Goal: Information Seeking & Learning: Learn about a topic

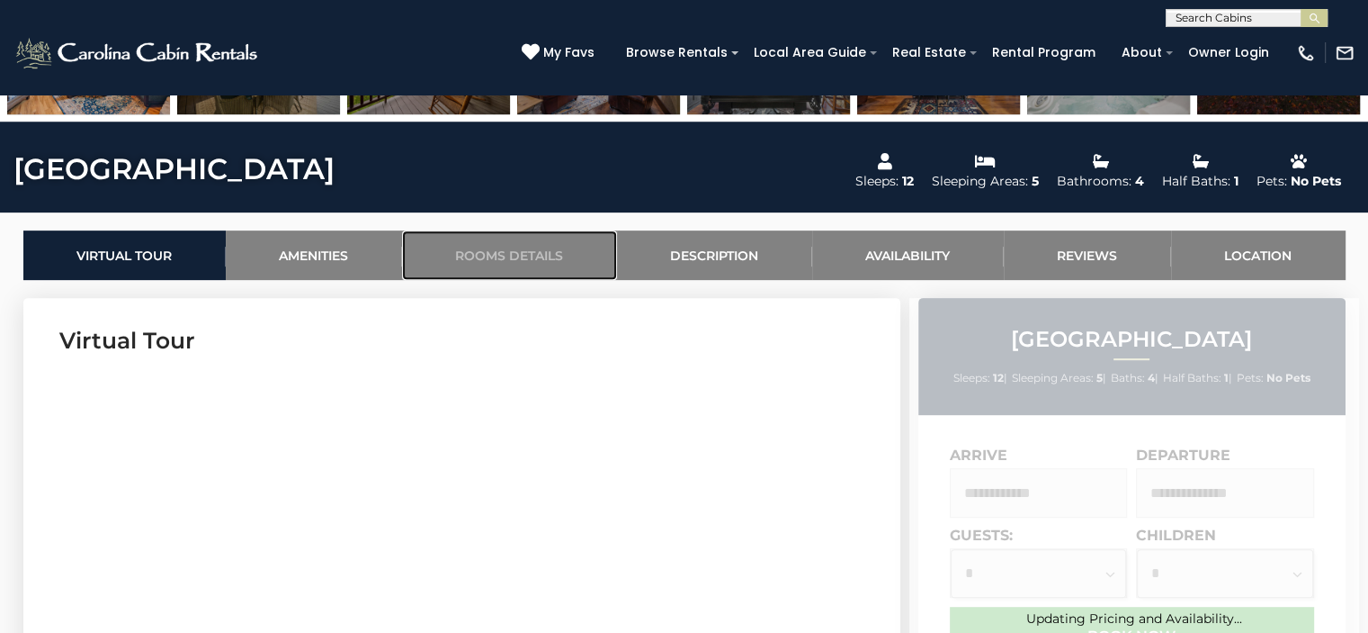
click at [535, 251] on link "Rooms Details" at bounding box center [509, 254] width 215 height 49
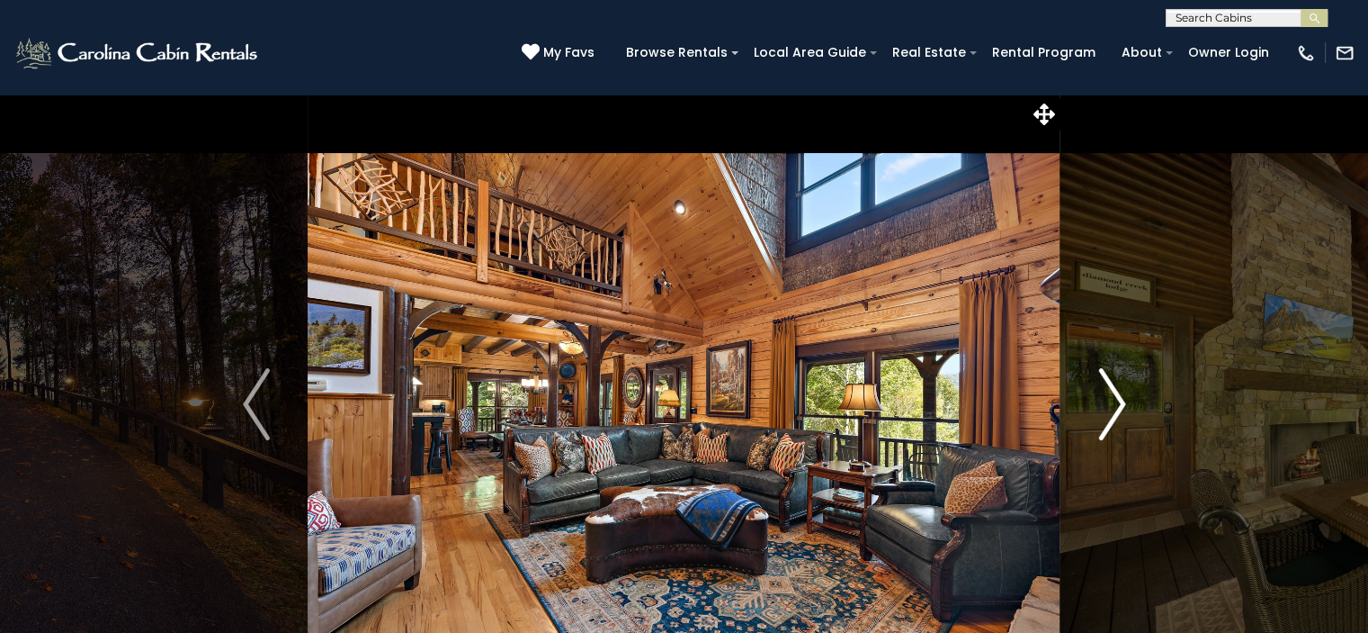
click at [1112, 407] on img "Next" at bounding box center [1112, 404] width 27 height 72
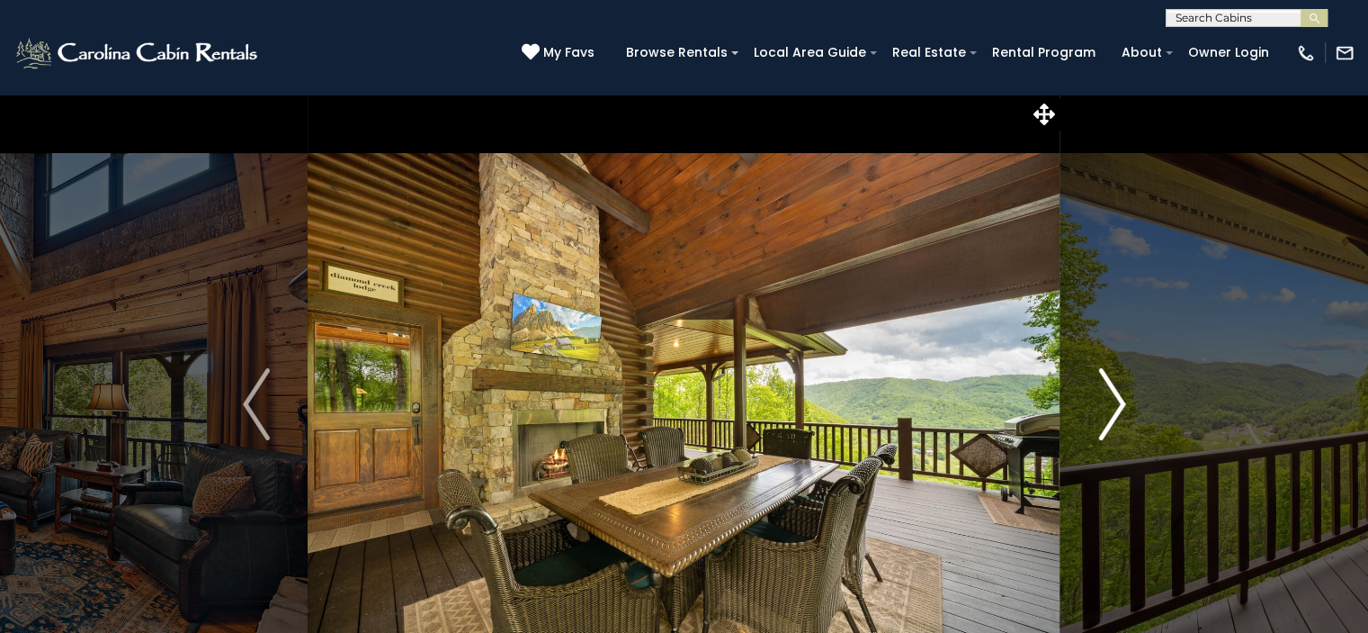
click at [1112, 407] on img "Next" at bounding box center [1112, 404] width 27 height 72
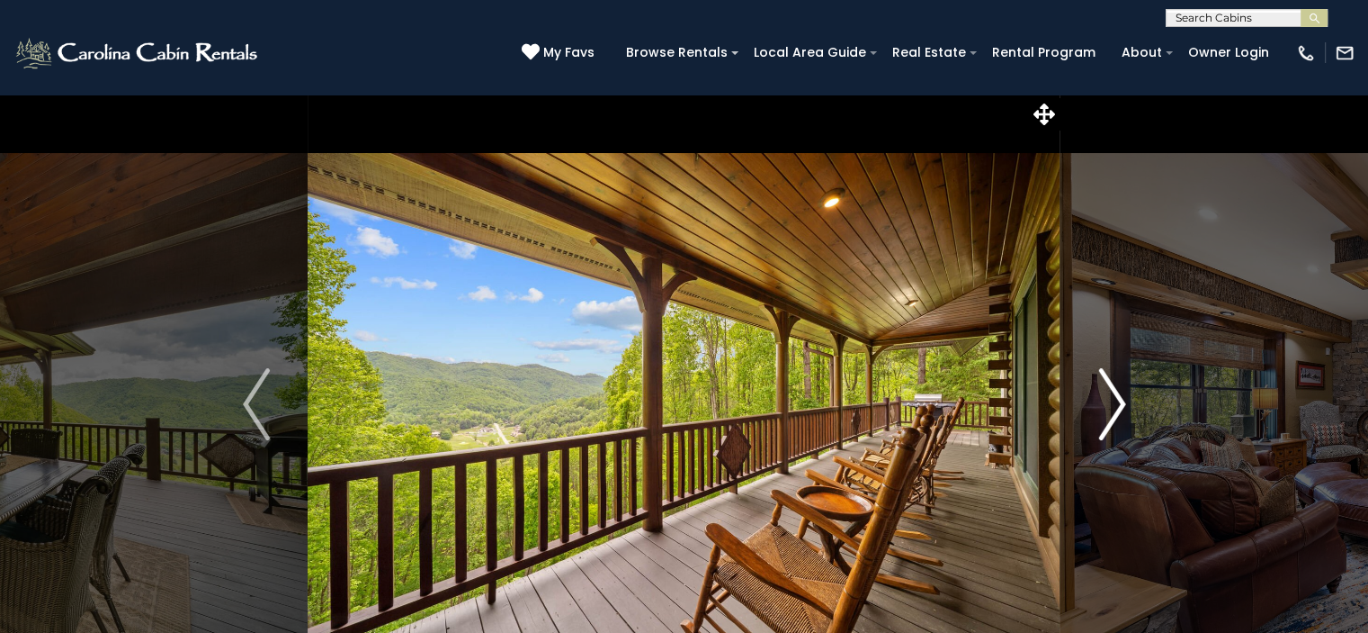
click at [1119, 403] on img "Next" at bounding box center [1112, 404] width 27 height 72
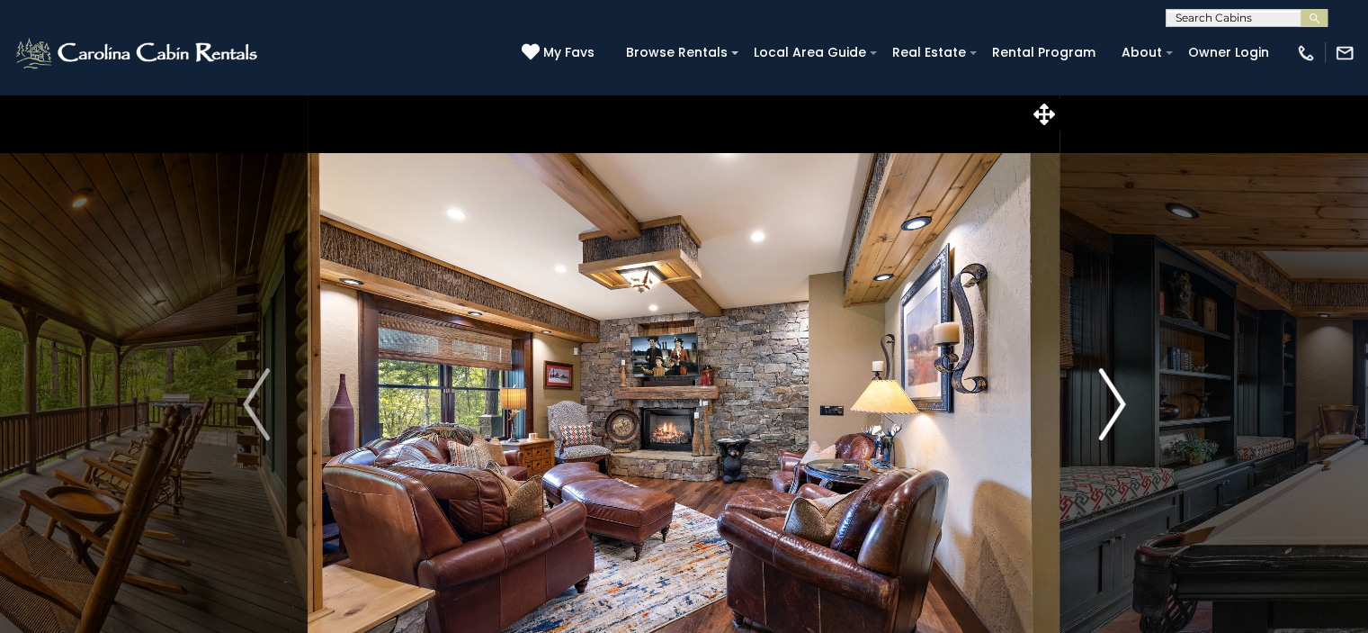
click at [1119, 403] on img "Next" at bounding box center [1112, 404] width 27 height 72
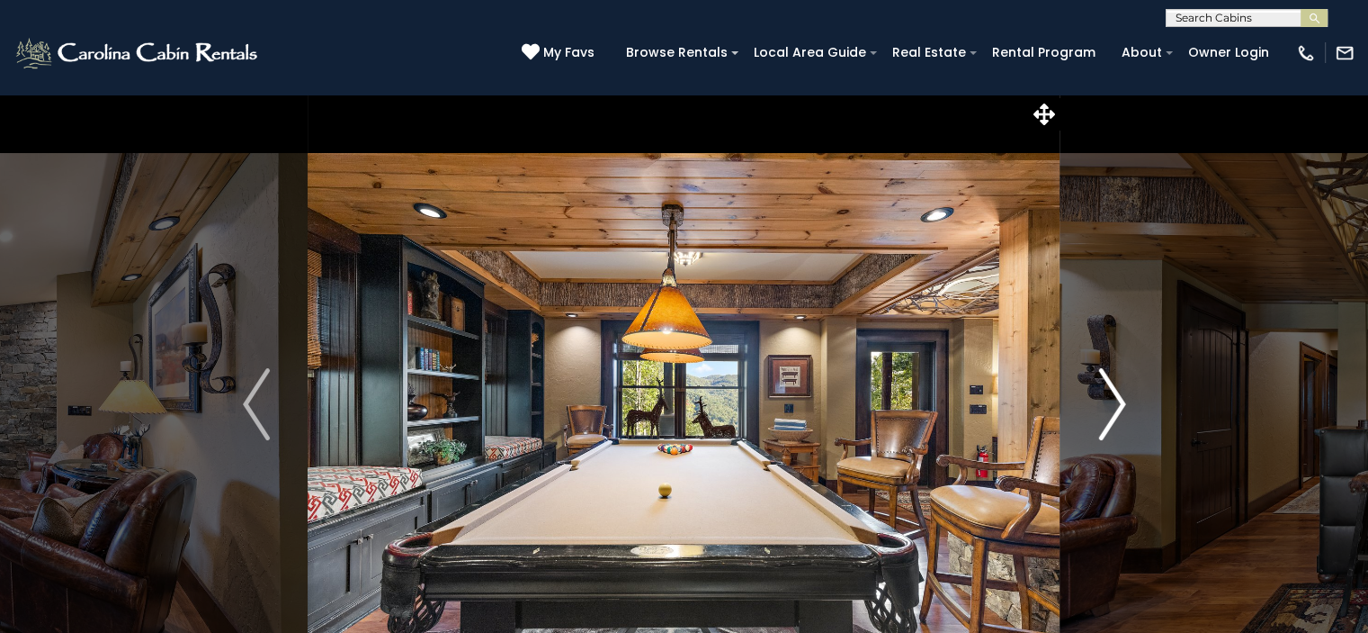
click at [1119, 403] on img "Next" at bounding box center [1112, 404] width 27 height 72
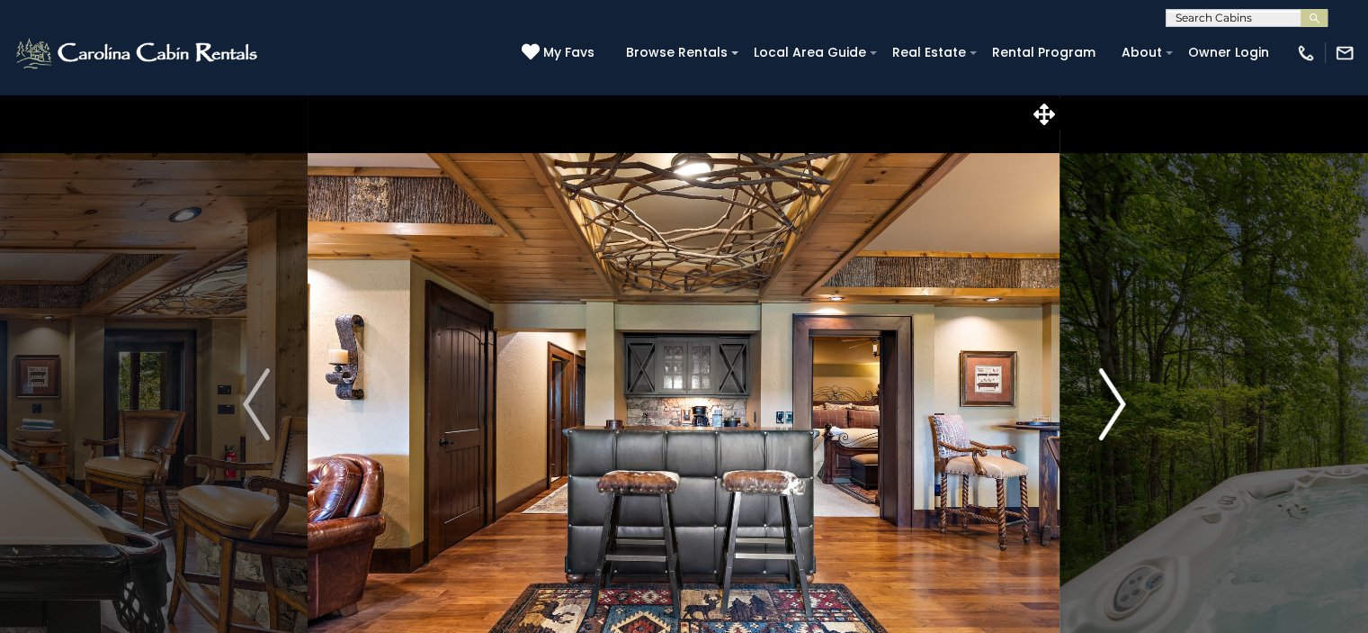
click at [1126, 402] on button "Next" at bounding box center [1112, 404] width 103 height 621
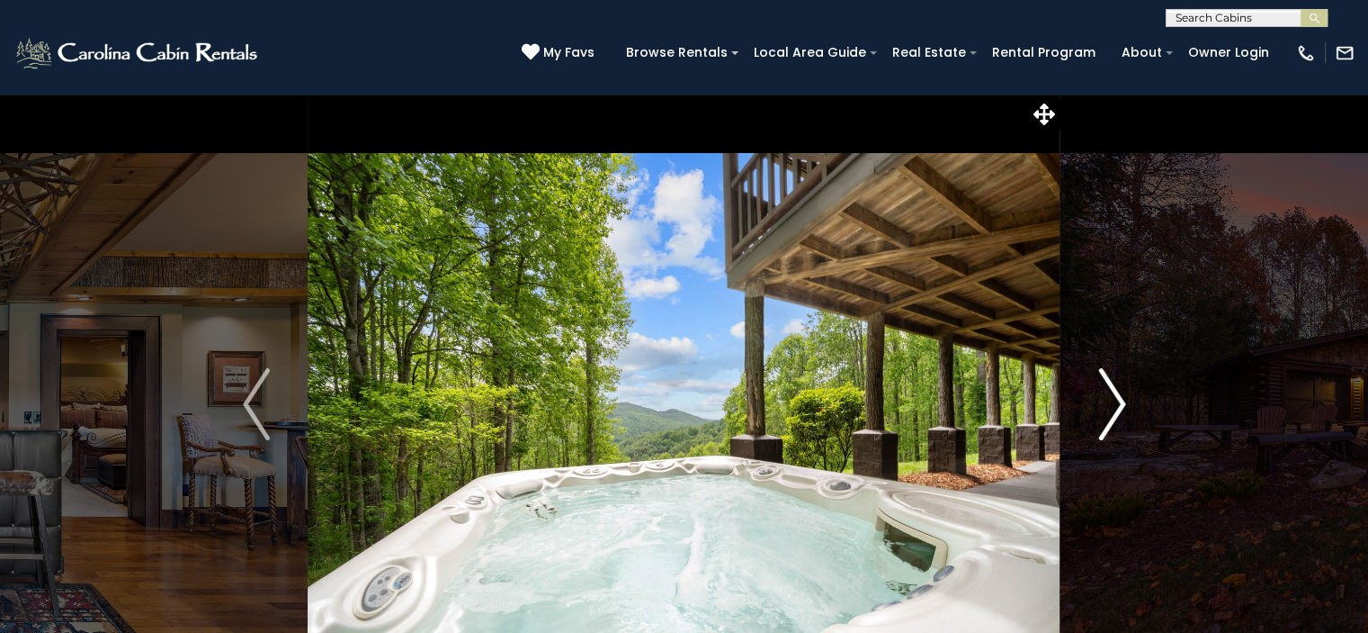
click at [1126, 402] on button "Next" at bounding box center [1112, 404] width 103 height 621
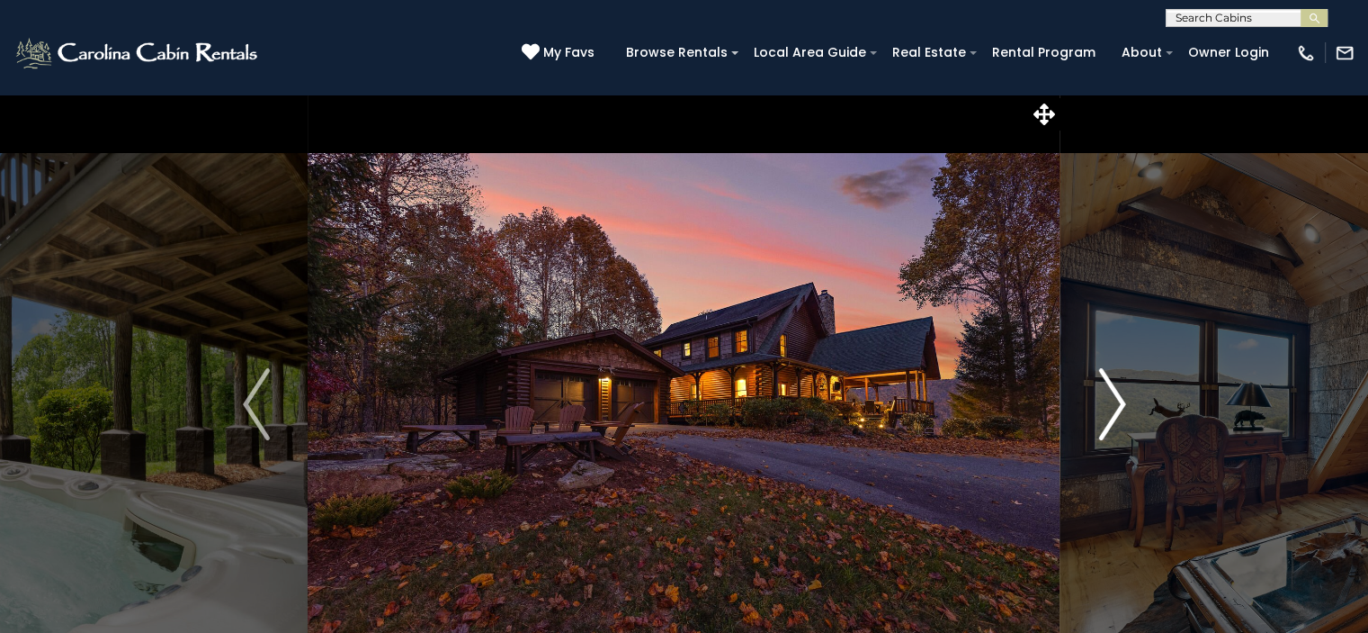
click at [1126, 402] on button "Next" at bounding box center [1112, 404] width 103 height 621
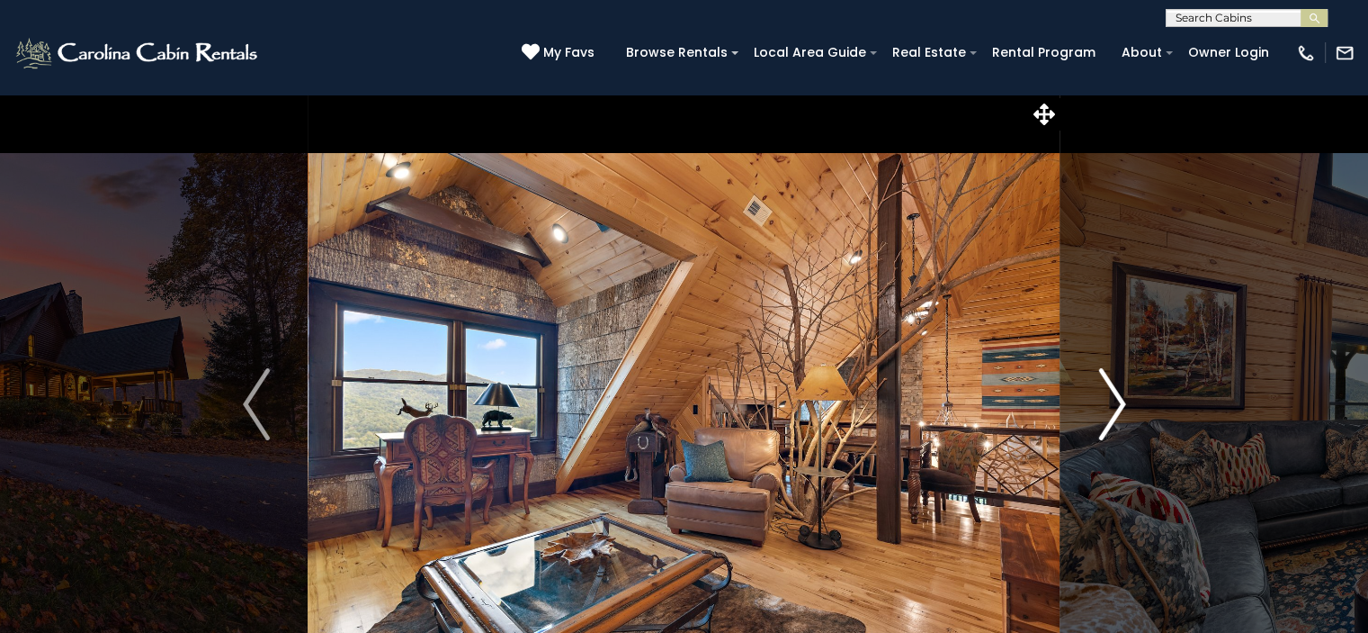
click at [1120, 404] on img "Next" at bounding box center [1112, 404] width 27 height 72
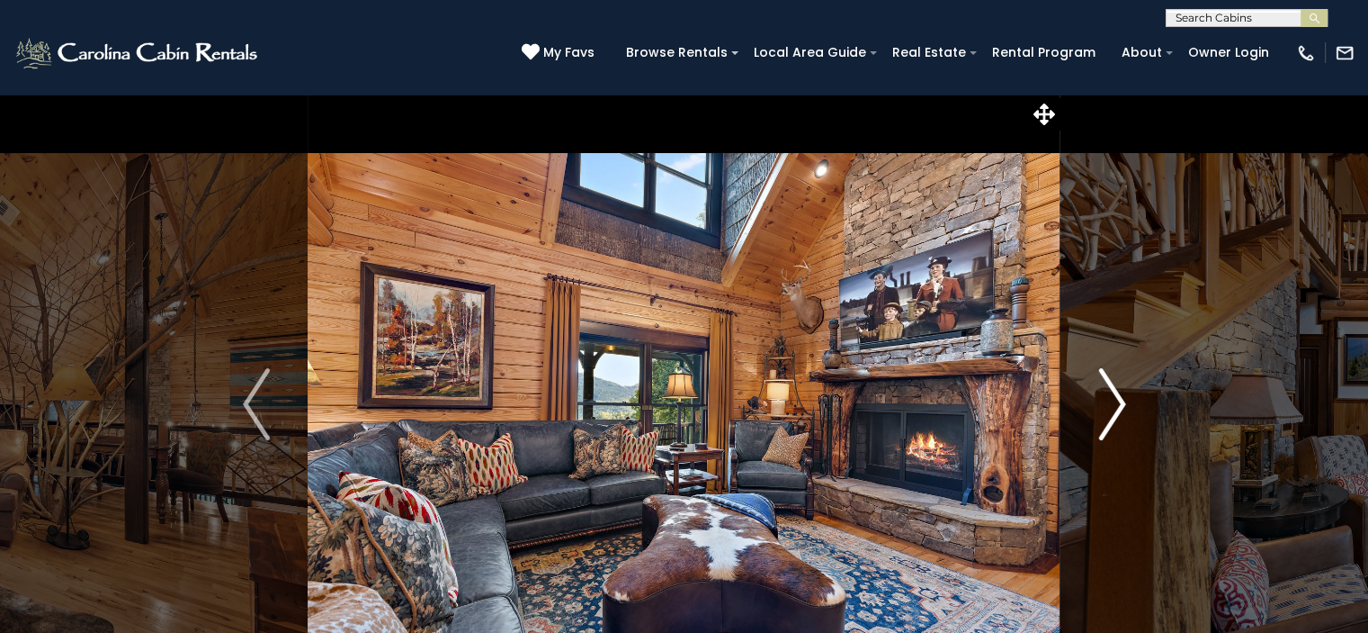
click at [1120, 404] on img "Next" at bounding box center [1112, 404] width 27 height 72
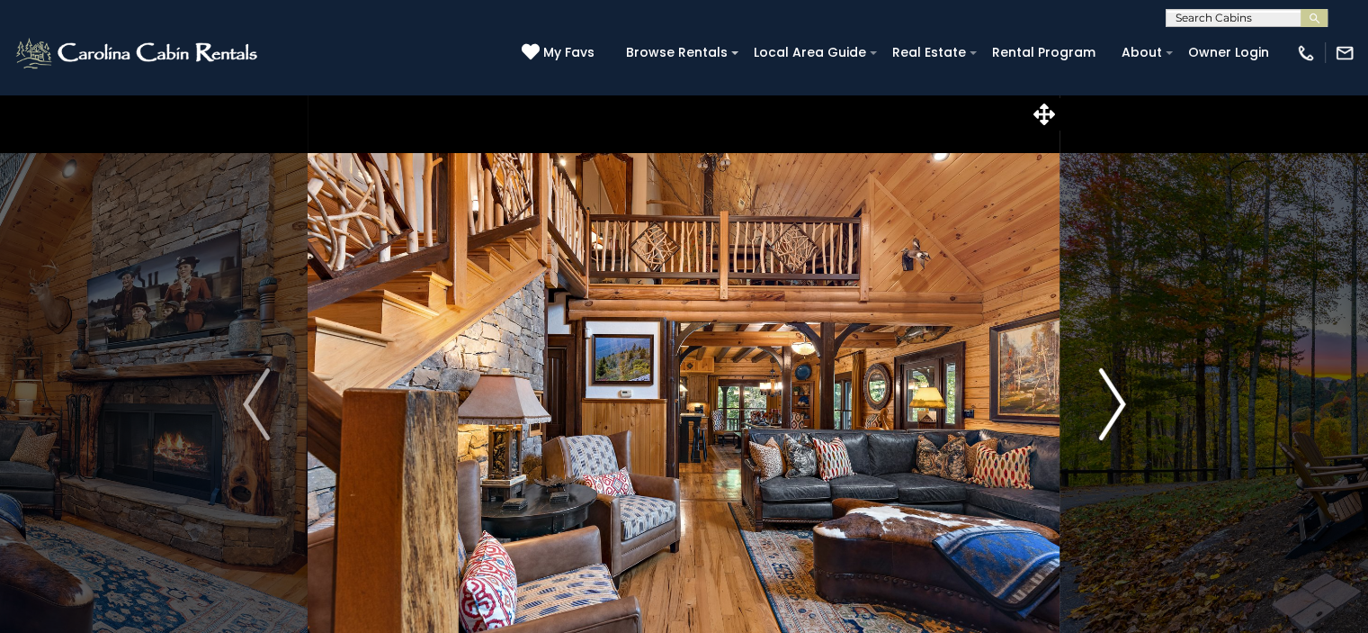
click at [1120, 404] on img "Next" at bounding box center [1112, 404] width 27 height 72
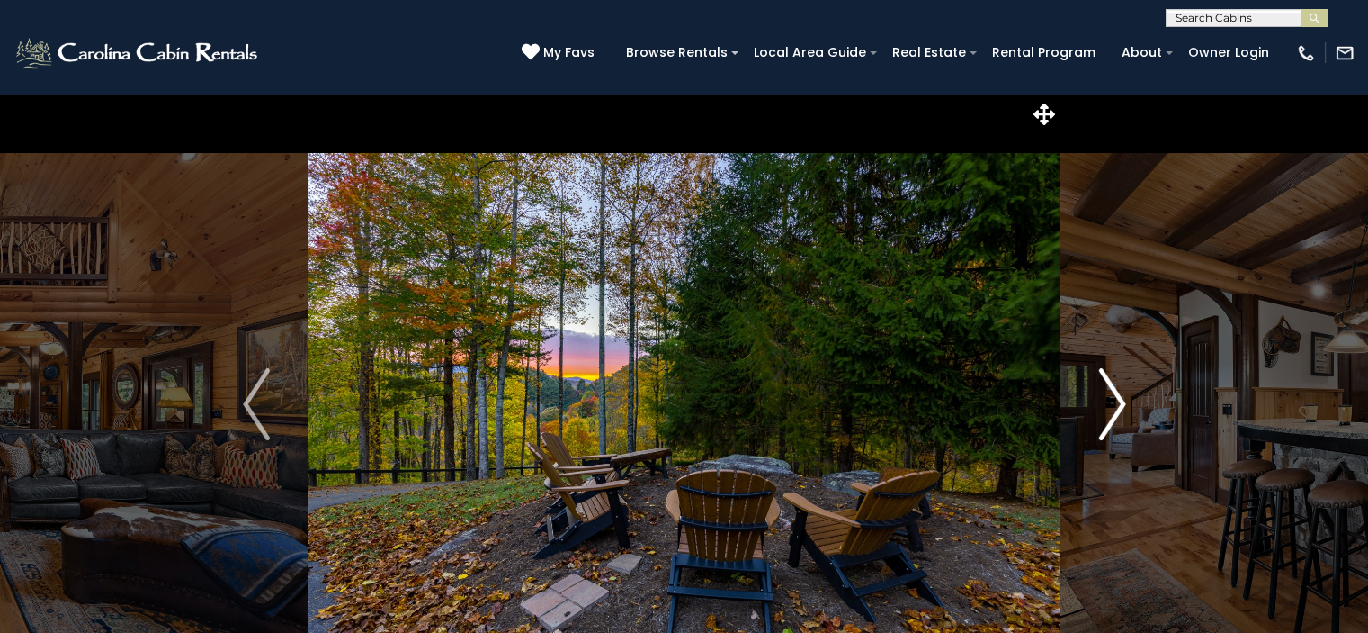
click at [1120, 404] on img "Next" at bounding box center [1112, 404] width 27 height 72
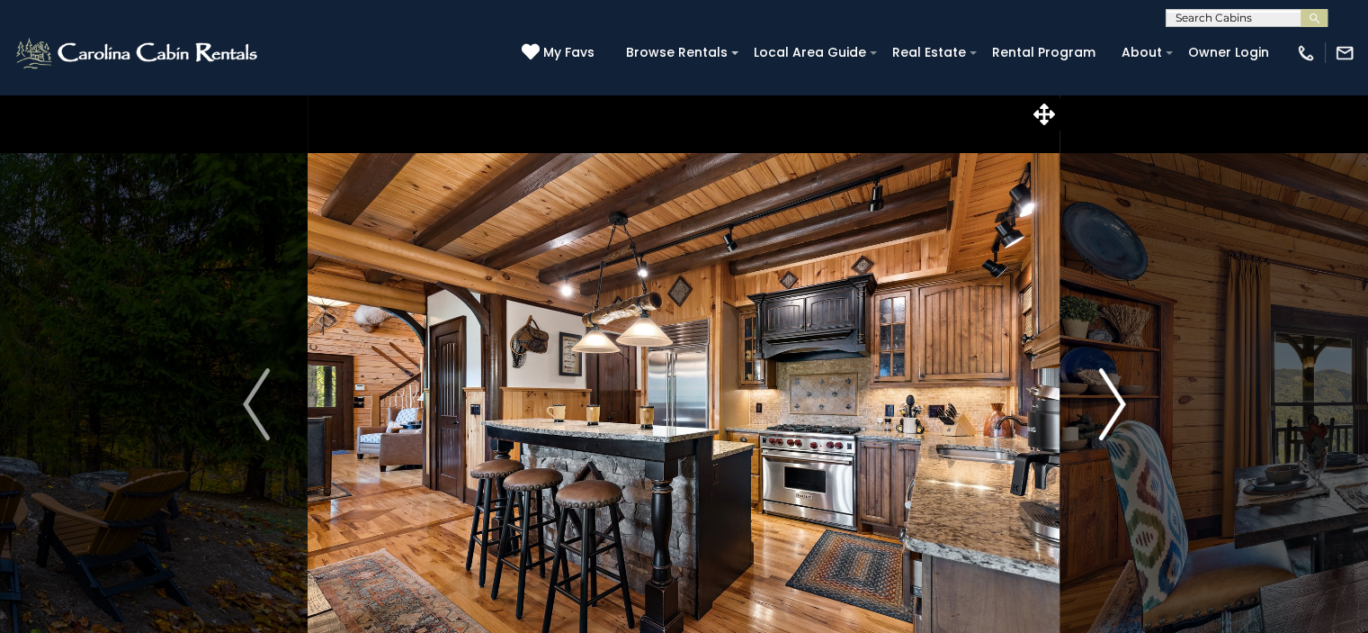
click at [1120, 404] on img "Next" at bounding box center [1112, 404] width 27 height 72
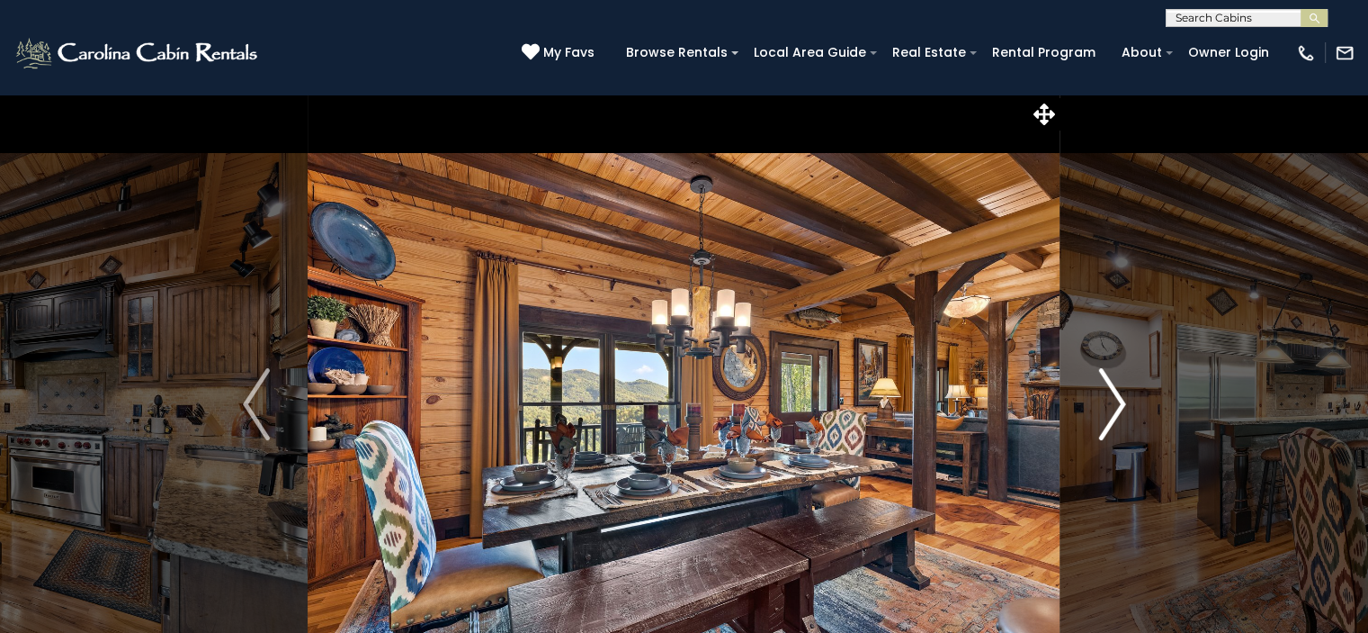
click at [1120, 404] on img "Next" at bounding box center [1112, 404] width 27 height 72
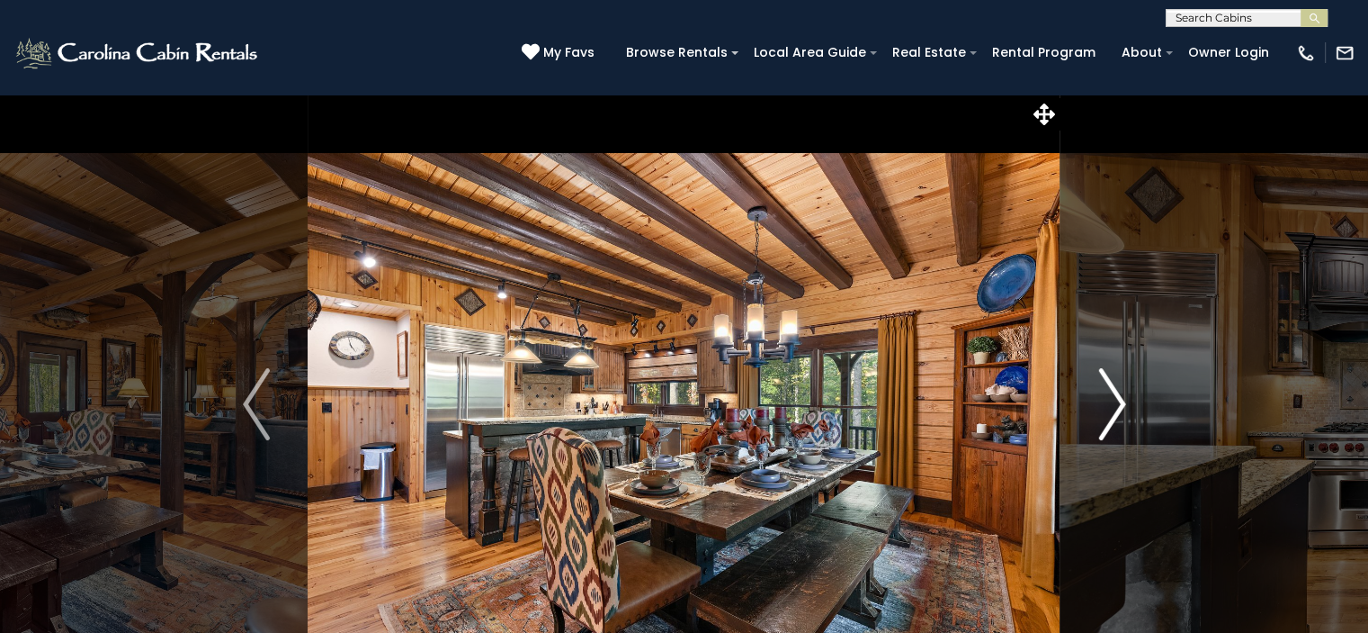
click at [1120, 404] on img "Next" at bounding box center [1112, 404] width 27 height 72
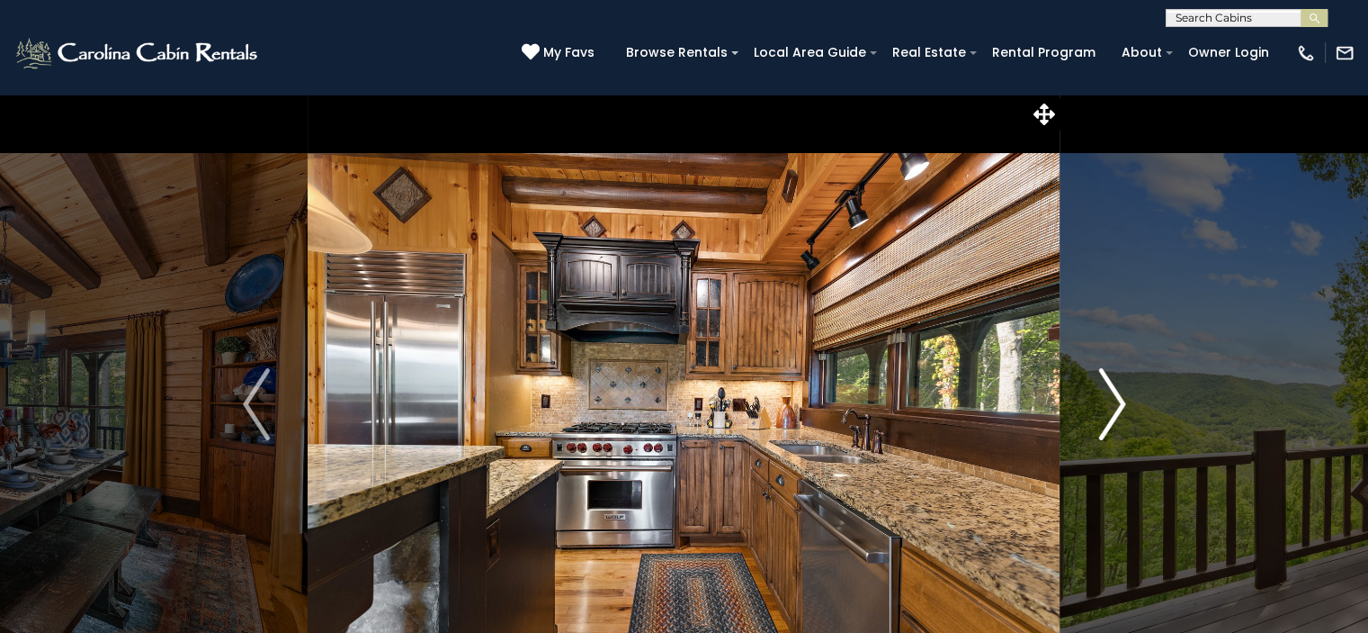
click at [1120, 404] on img "Next" at bounding box center [1112, 404] width 27 height 72
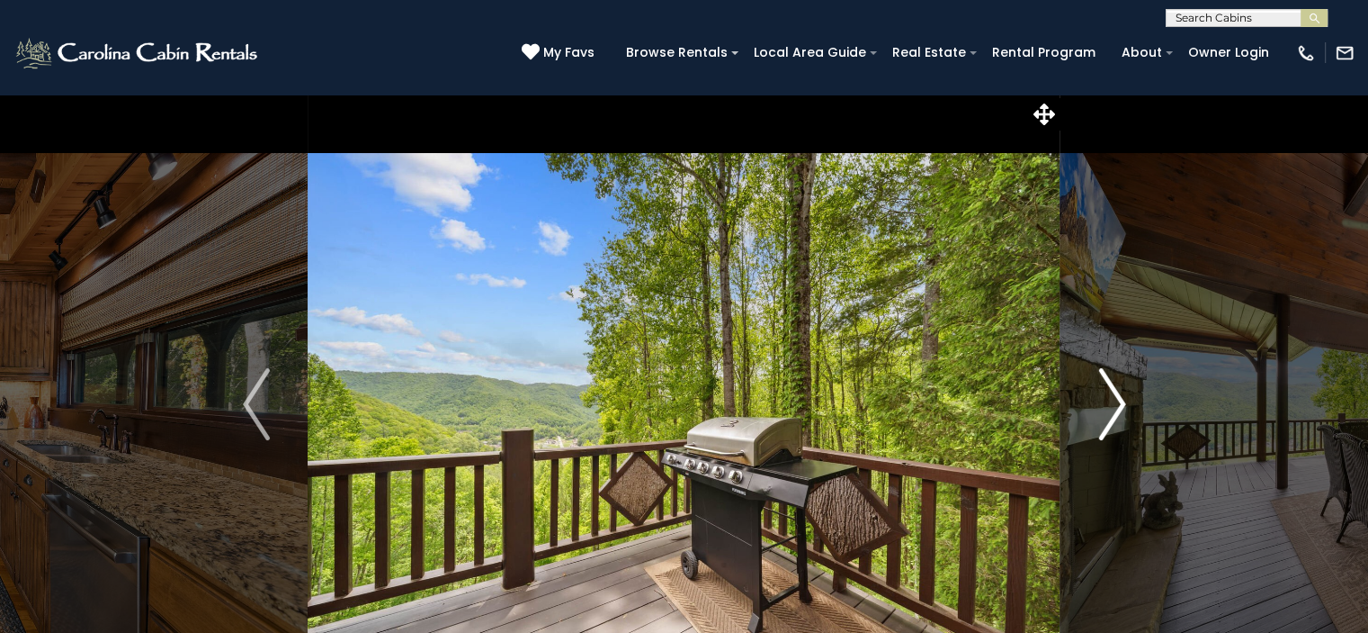
click at [1120, 404] on img "Next" at bounding box center [1112, 404] width 27 height 72
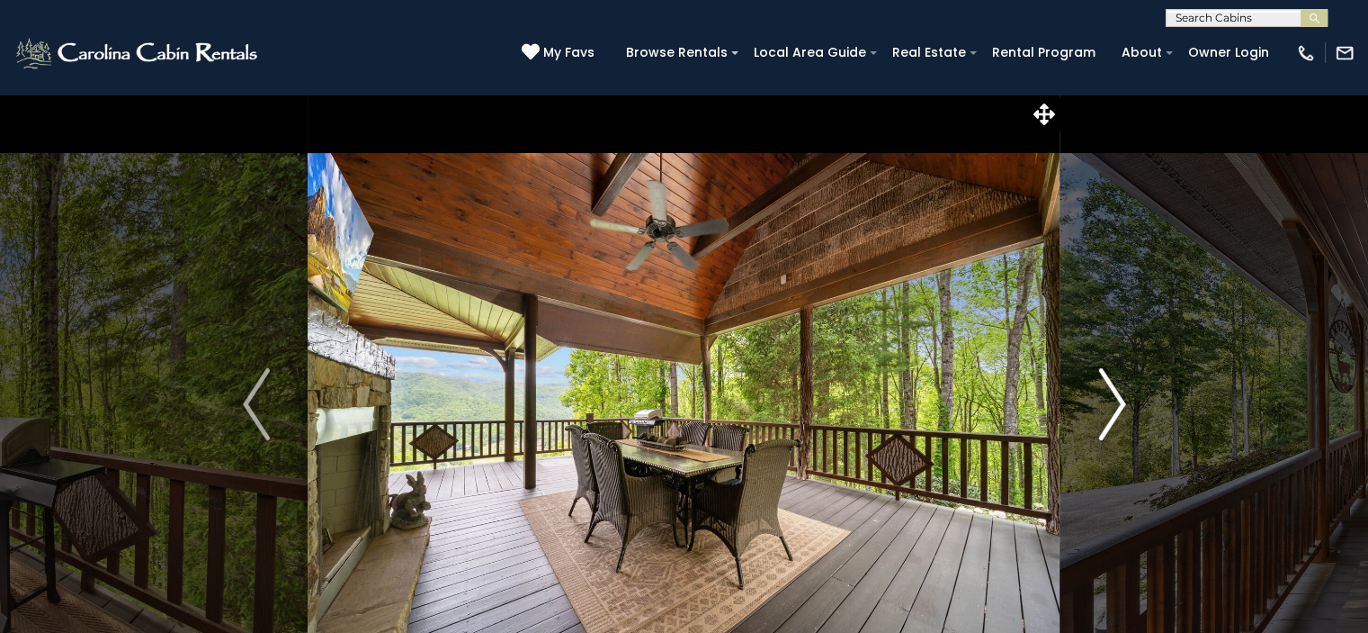
click at [1120, 404] on img "Next" at bounding box center [1112, 404] width 27 height 72
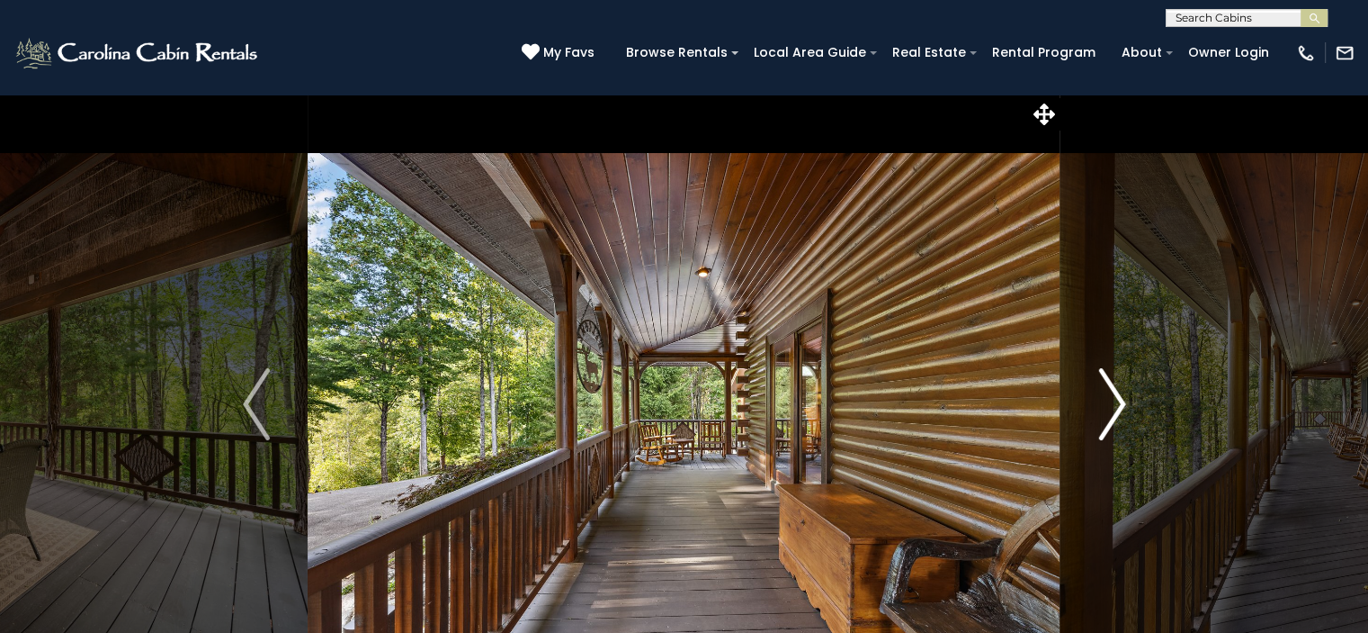
click at [1120, 404] on img "Next" at bounding box center [1112, 404] width 27 height 72
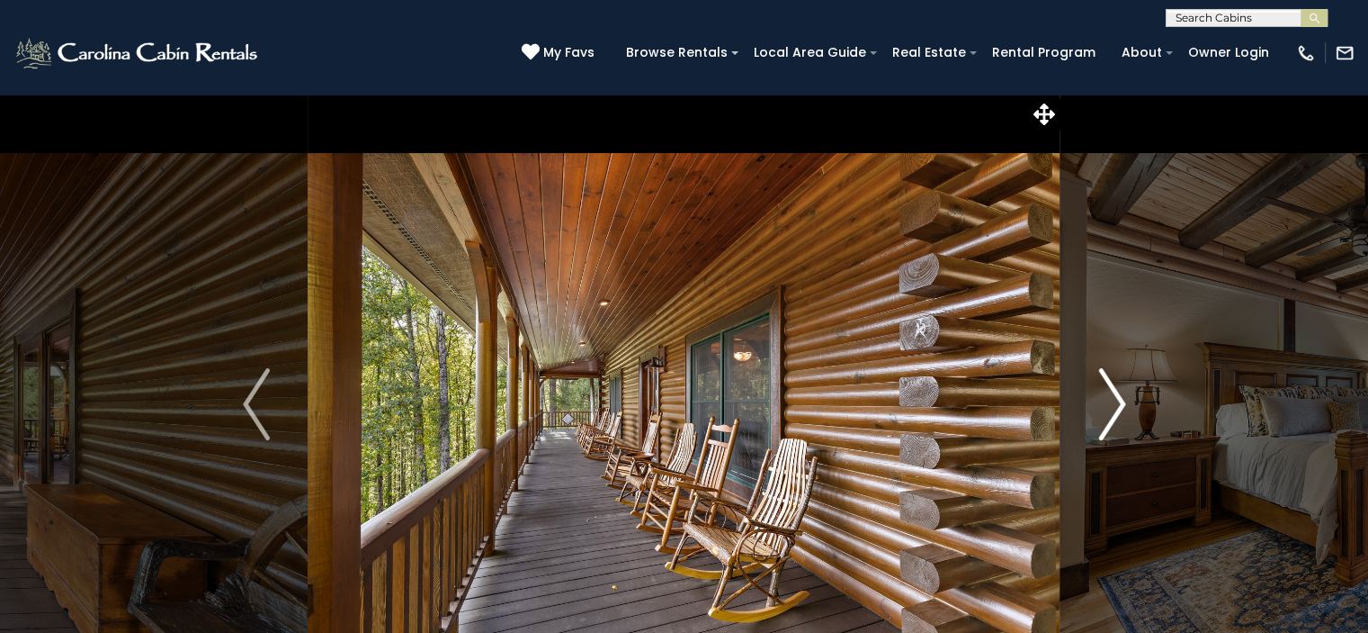
click at [1120, 404] on img "Next" at bounding box center [1112, 404] width 27 height 72
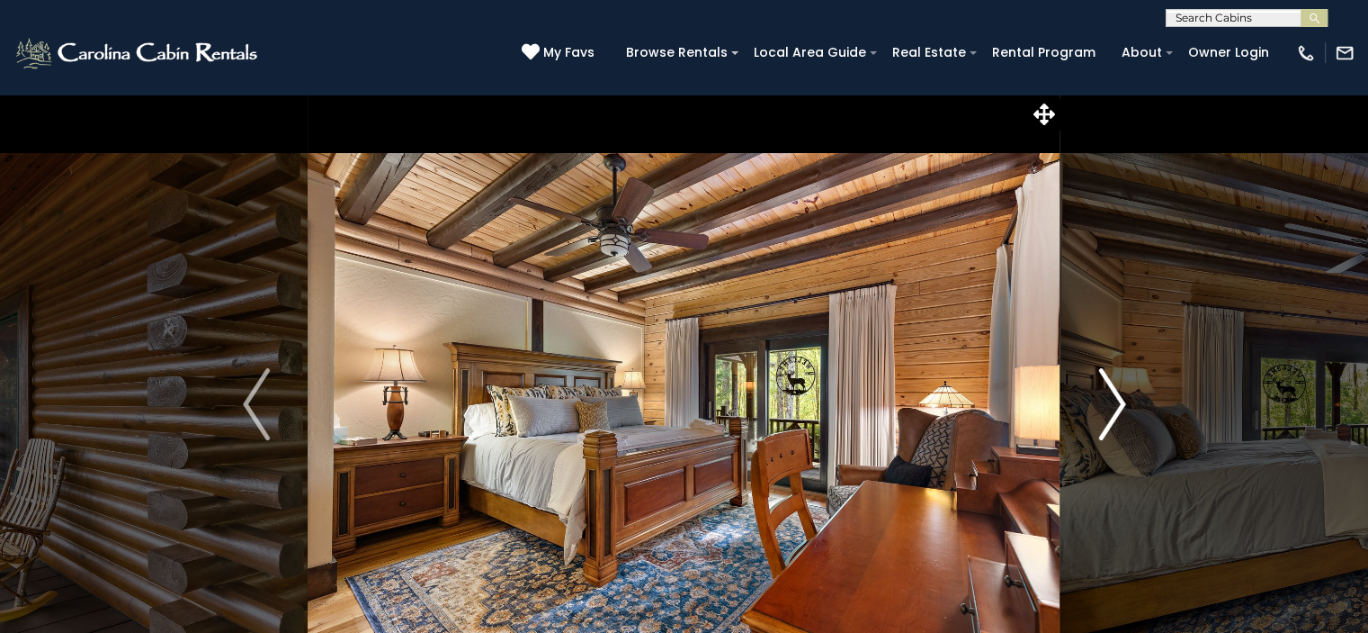
click at [1120, 404] on img "Next" at bounding box center [1112, 404] width 27 height 72
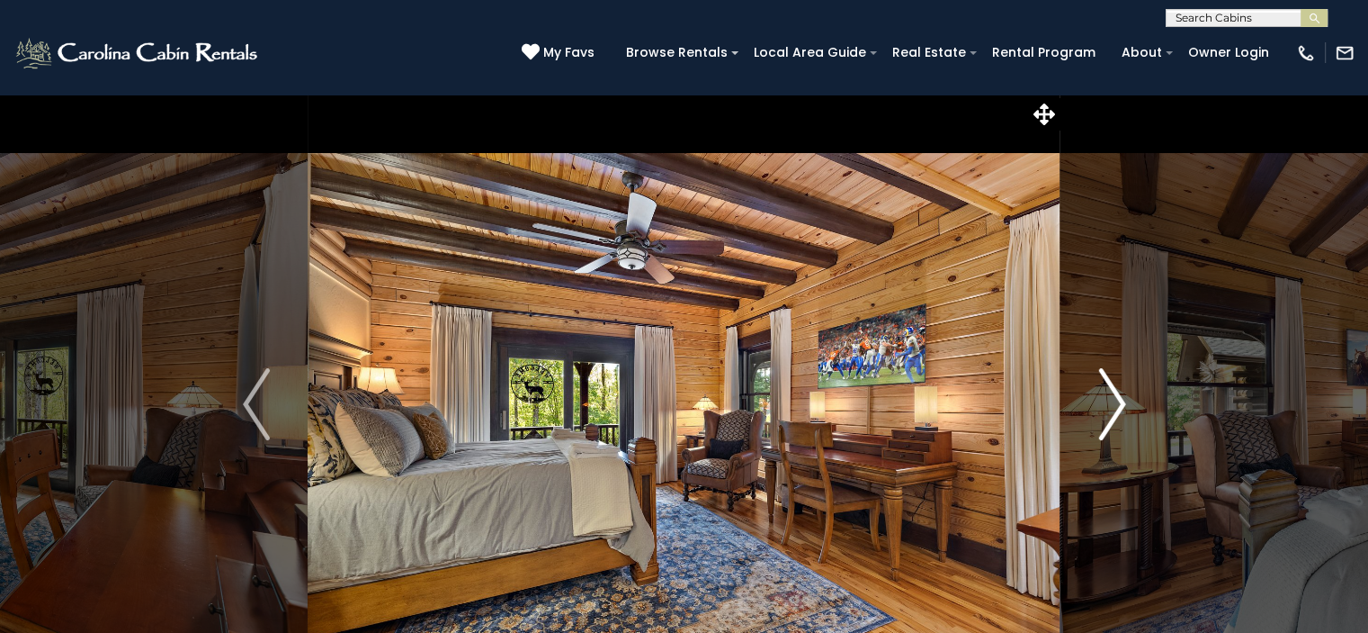
click at [1120, 404] on img "Next" at bounding box center [1112, 404] width 27 height 72
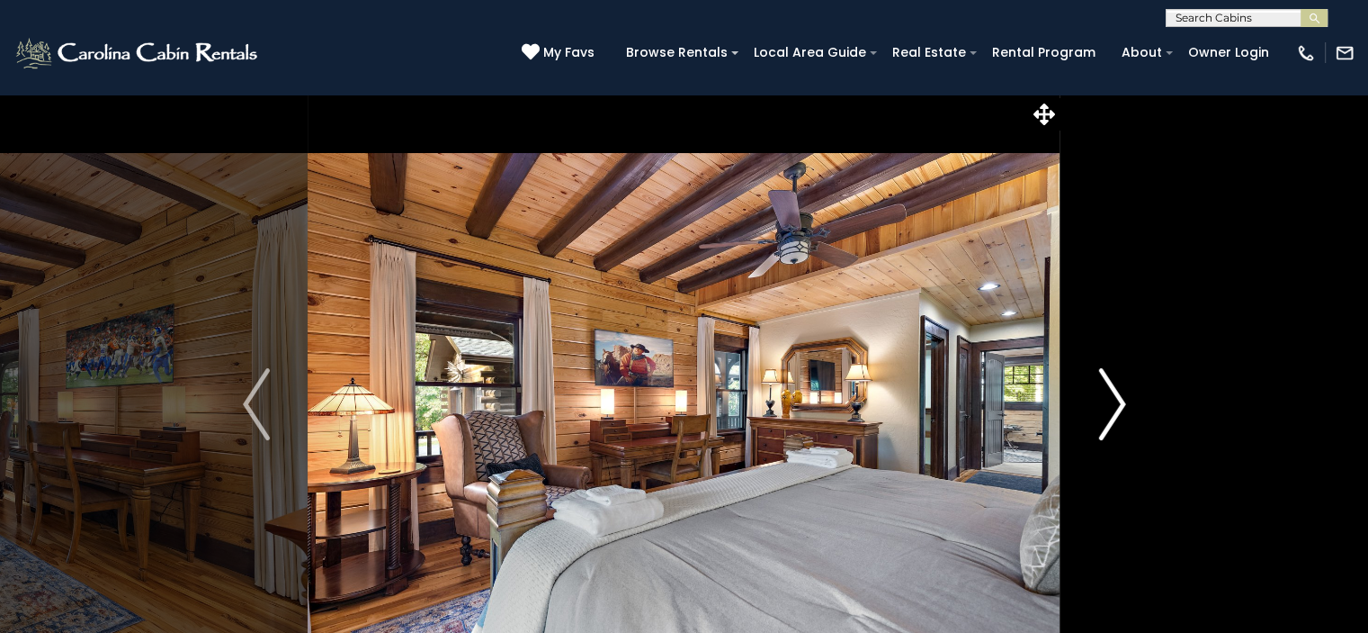
click at [1120, 404] on img "Next" at bounding box center [1112, 404] width 27 height 72
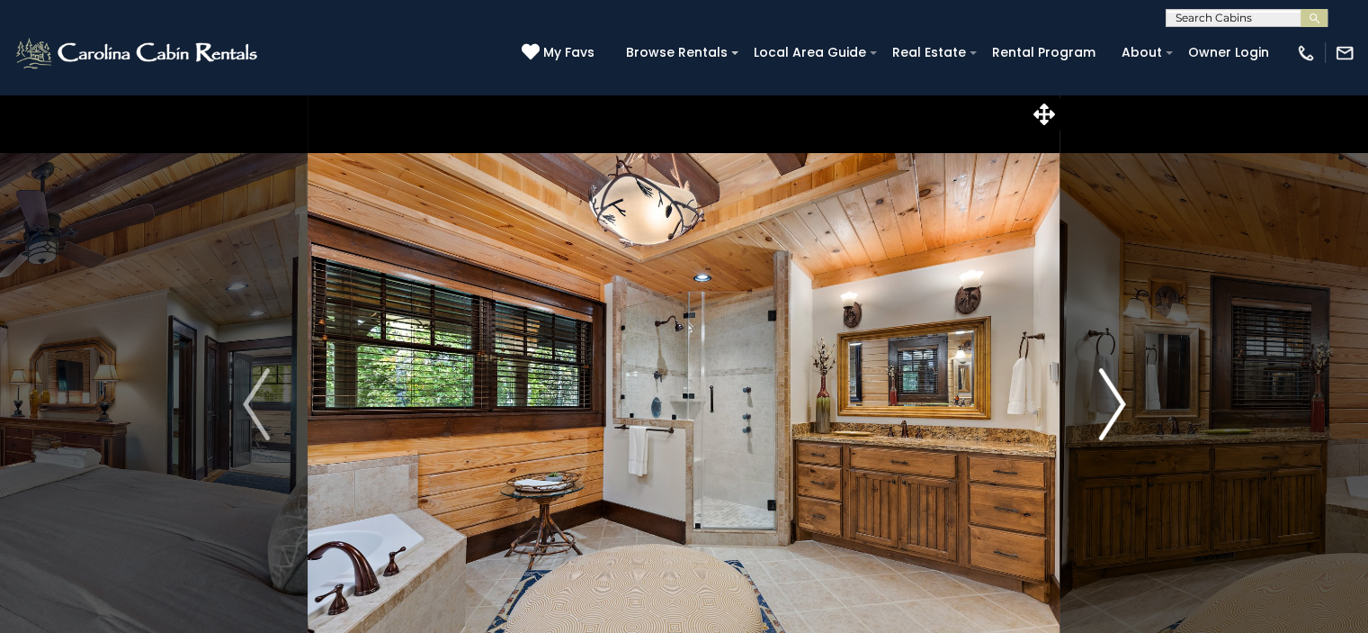
click at [1120, 404] on img "Next" at bounding box center [1112, 404] width 27 height 72
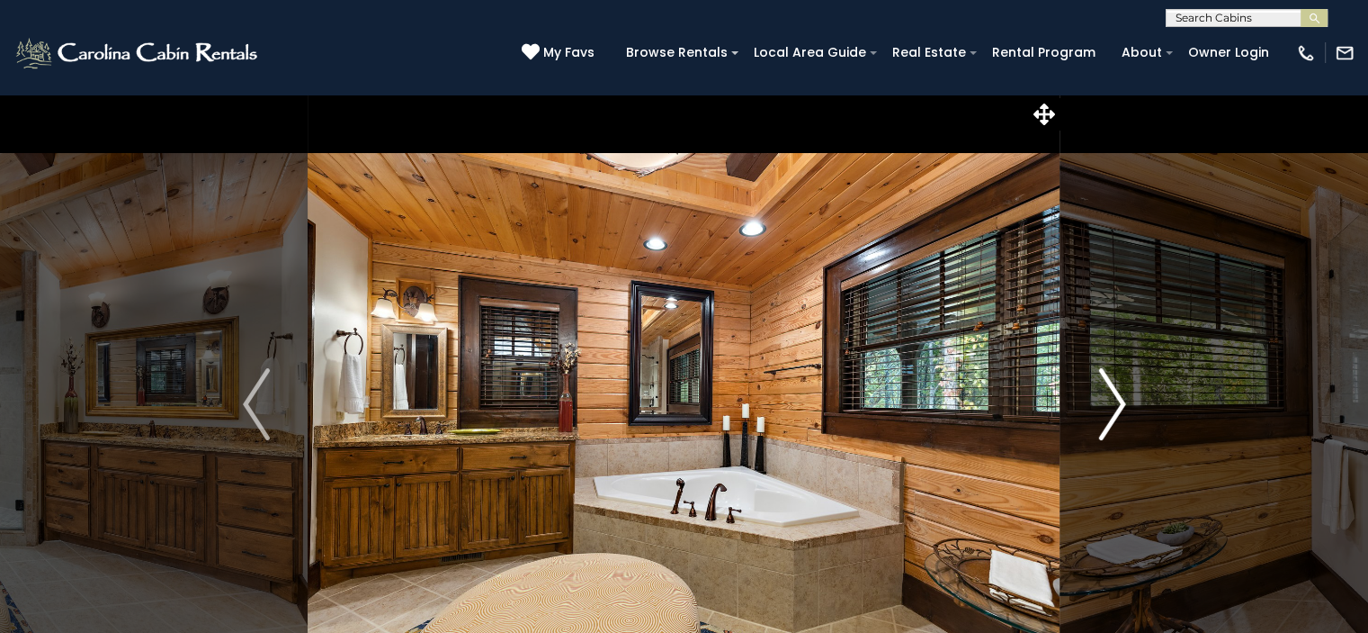
click at [1120, 404] on img "Next" at bounding box center [1112, 404] width 27 height 72
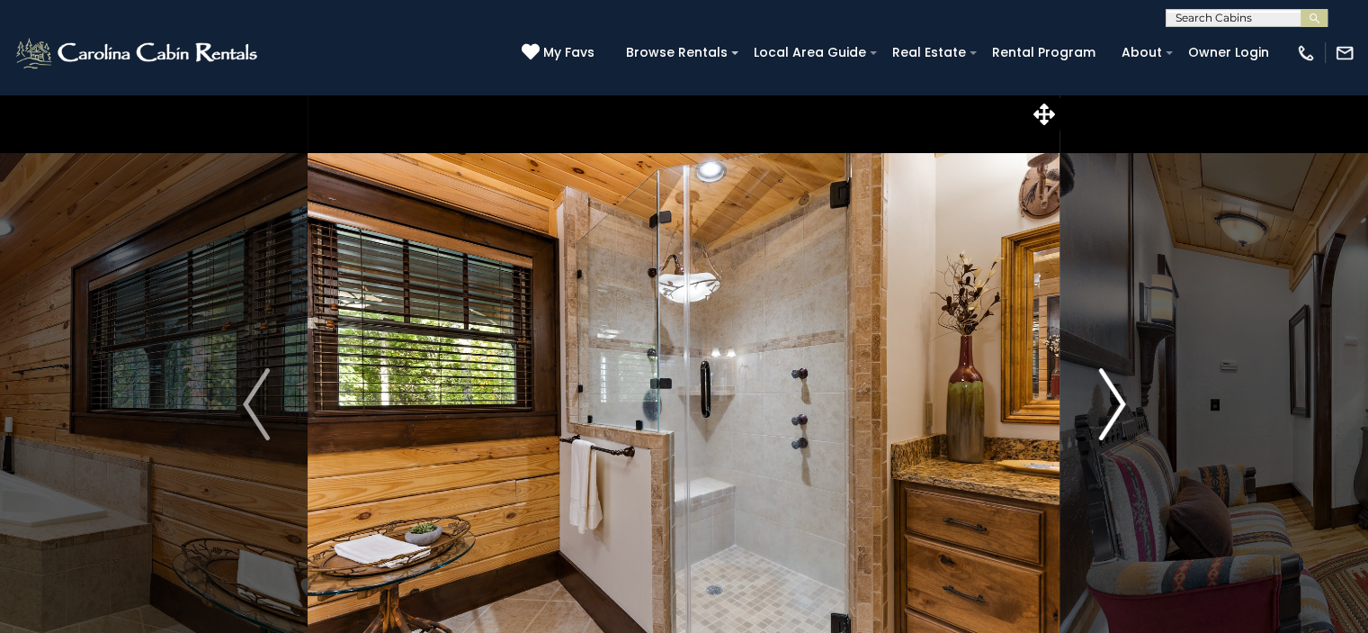
click at [1120, 404] on img "Next" at bounding box center [1112, 404] width 27 height 72
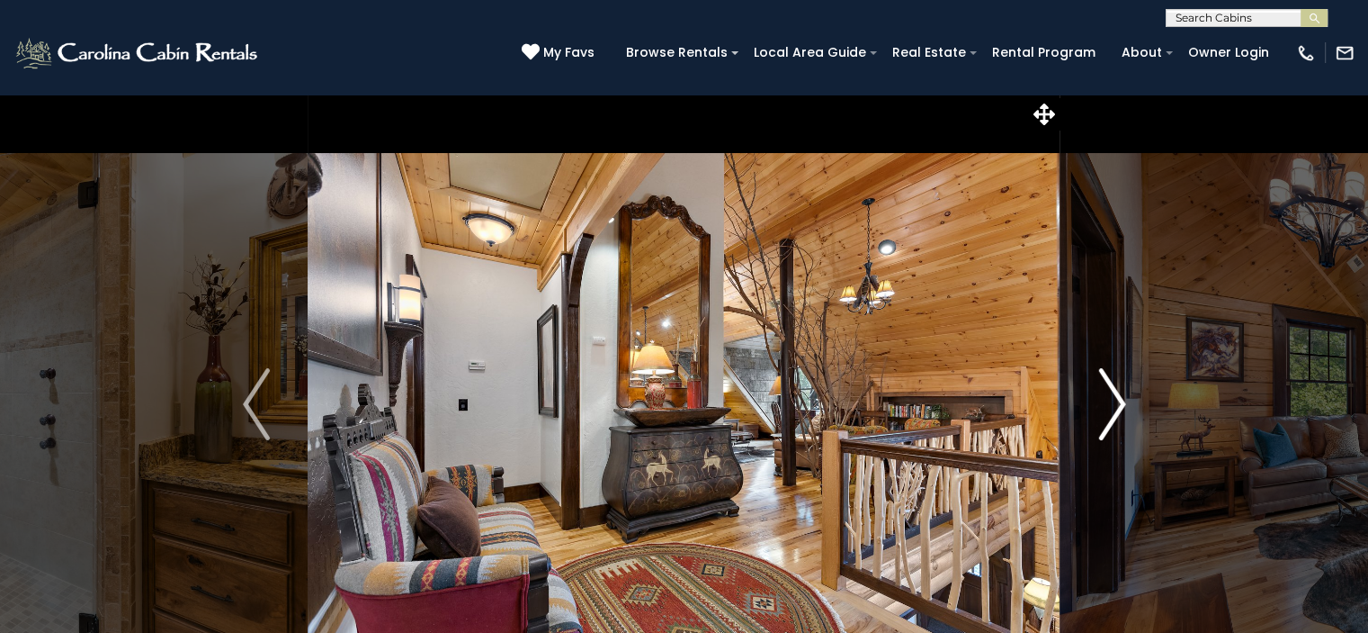
click at [1120, 404] on img "Next" at bounding box center [1112, 404] width 27 height 72
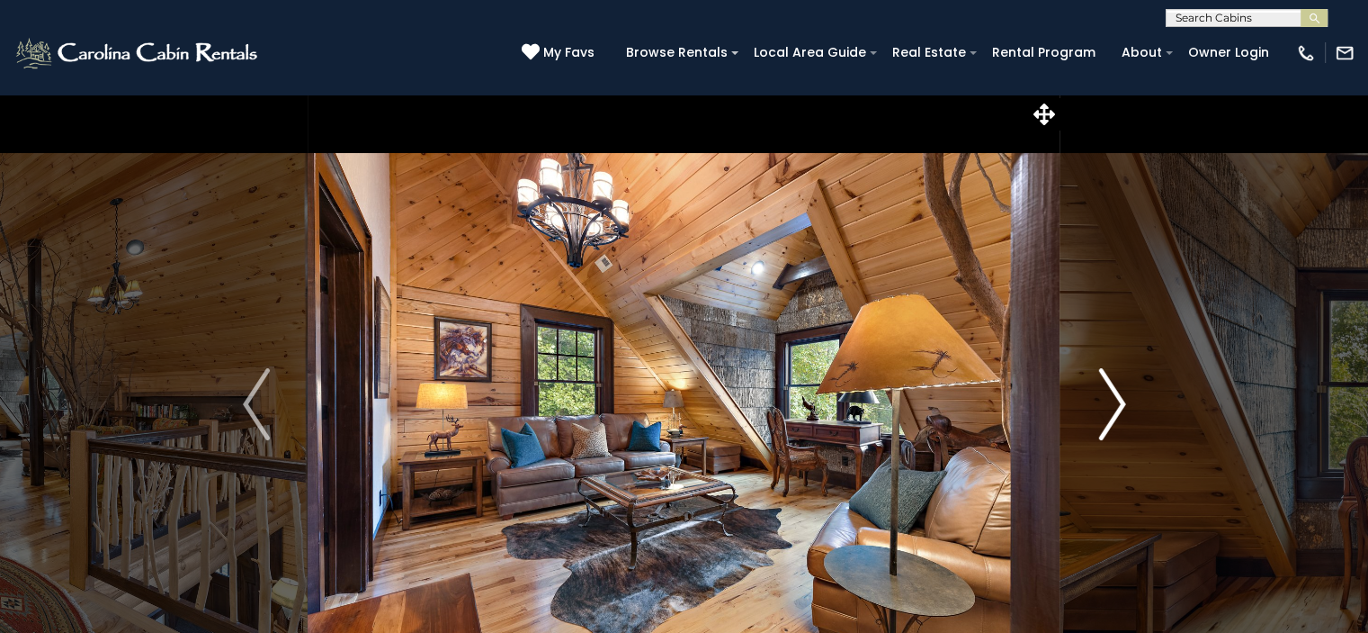
click at [1120, 404] on img "Next" at bounding box center [1112, 404] width 27 height 72
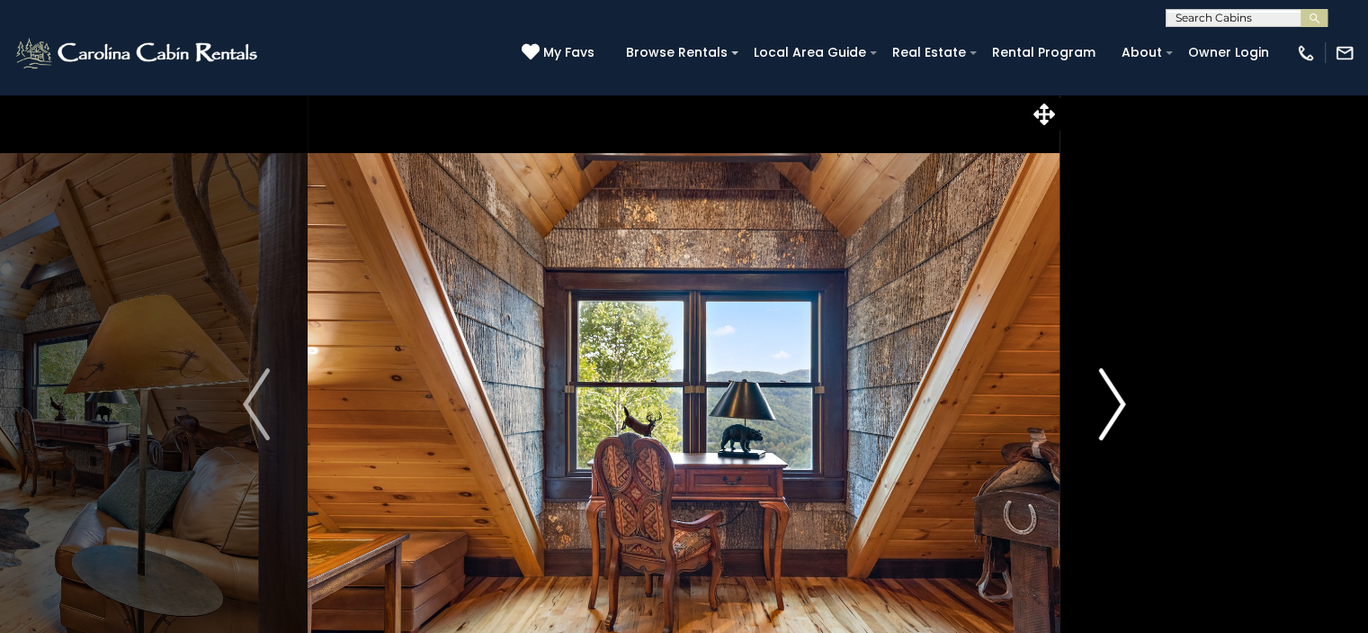
click at [1120, 404] on img "Next" at bounding box center [1112, 404] width 27 height 72
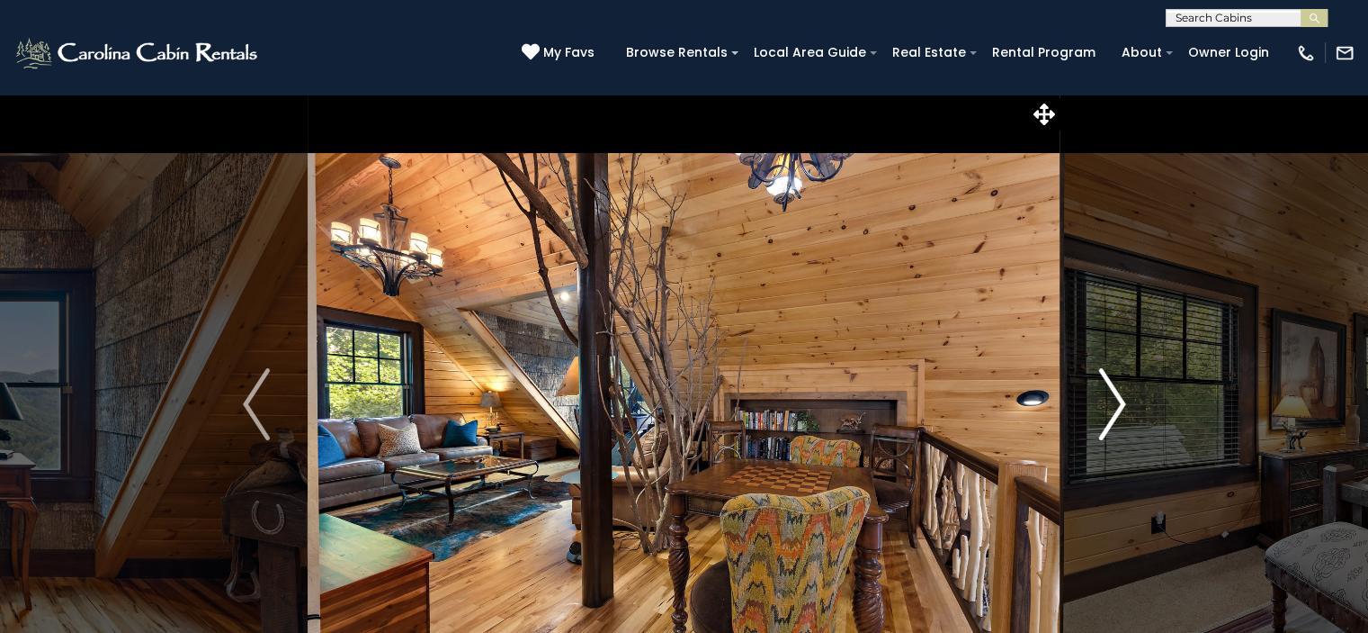
click at [1120, 404] on img "Next" at bounding box center [1112, 404] width 27 height 72
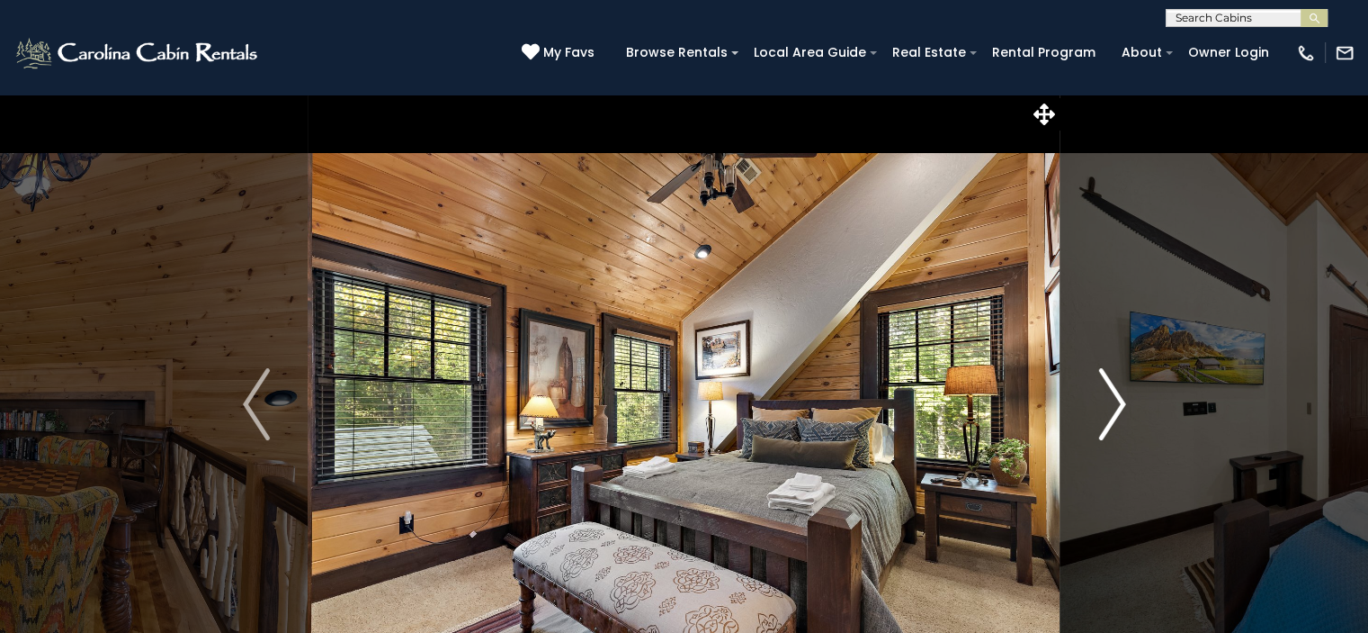
click at [1120, 404] on img "Next" at bounding box center [1112, 404] width 27 height 72
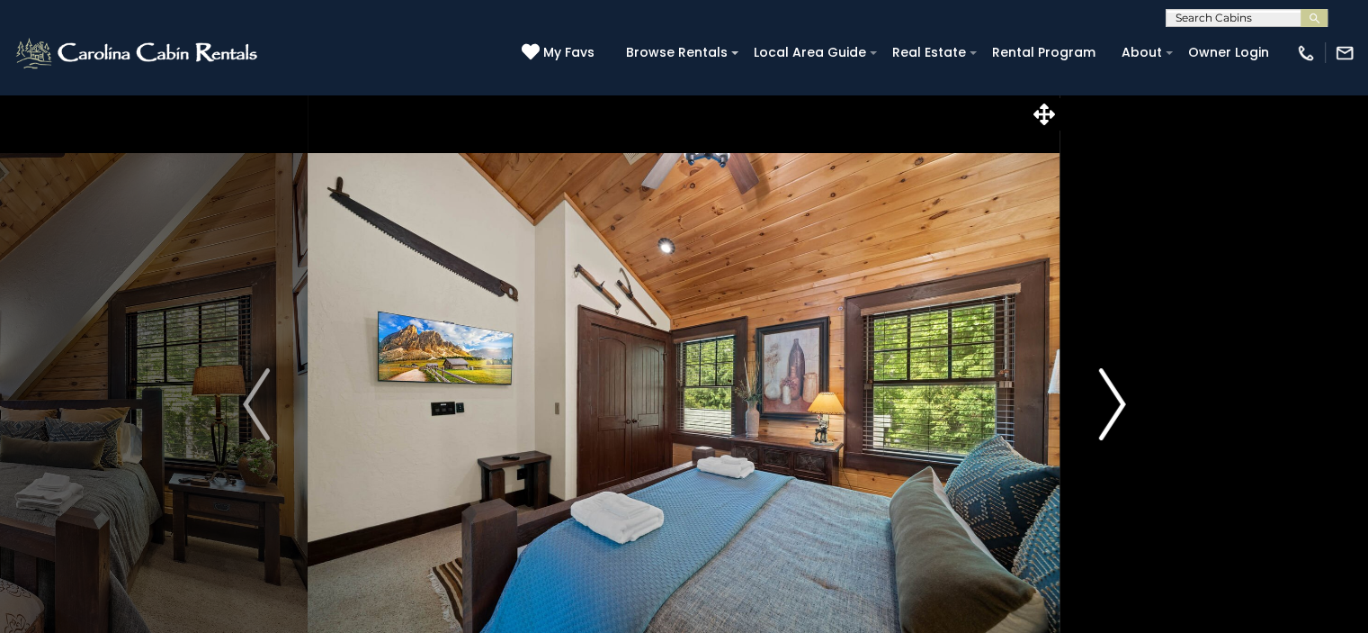
click at [1120, 404] on img "Next" at bounding box center [1112, 404] width 27 height 72
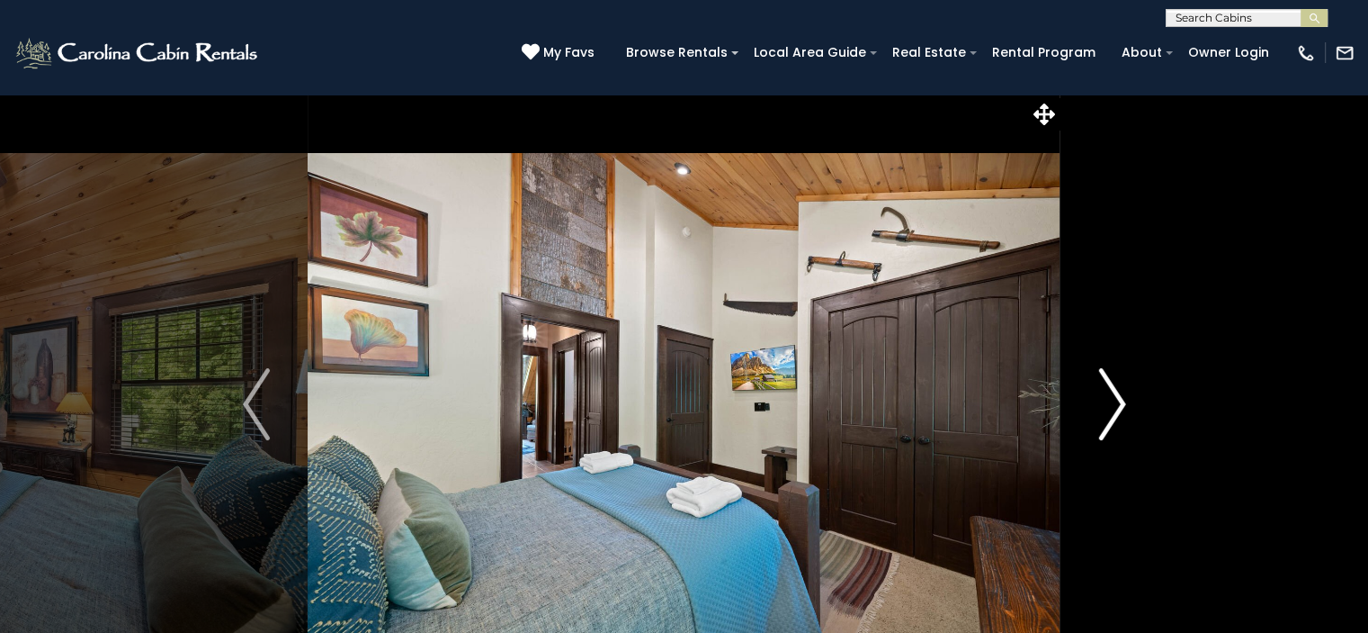
click at [1120, 404] on img "Next" at bounding box center [1112, 404] width 27 height 72
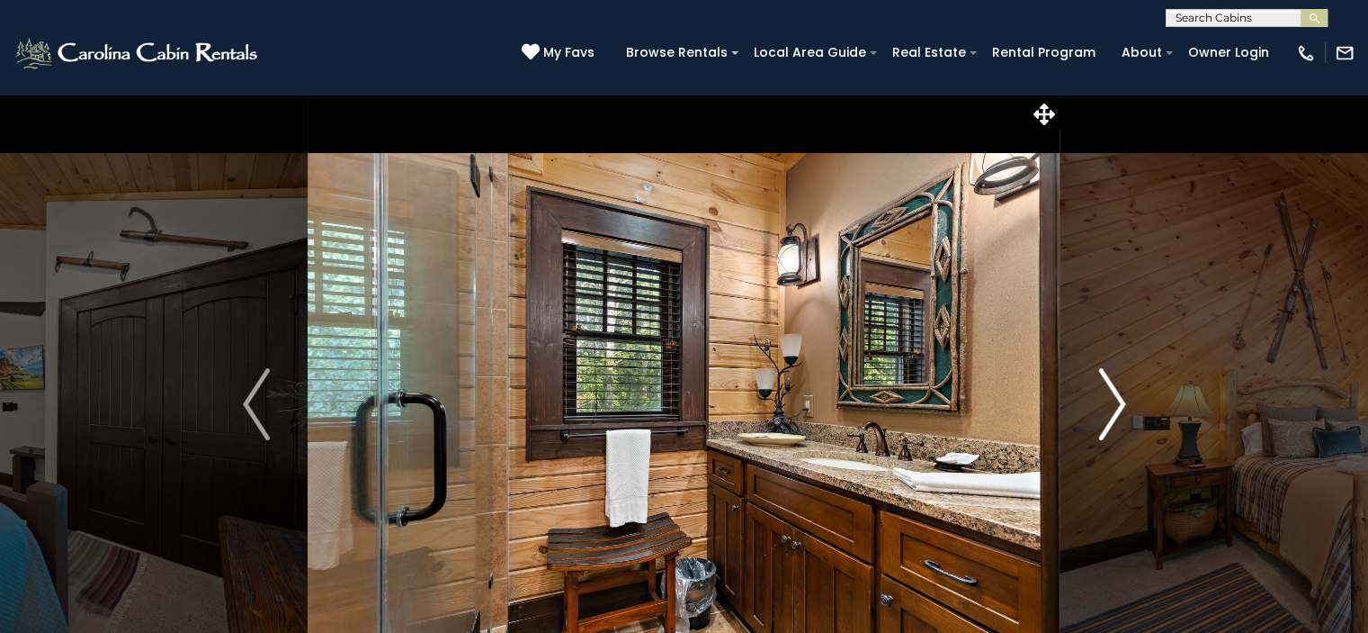
click at [1120, 404] on img "Next" at bounding box center [1112, 404] width 27 height 72
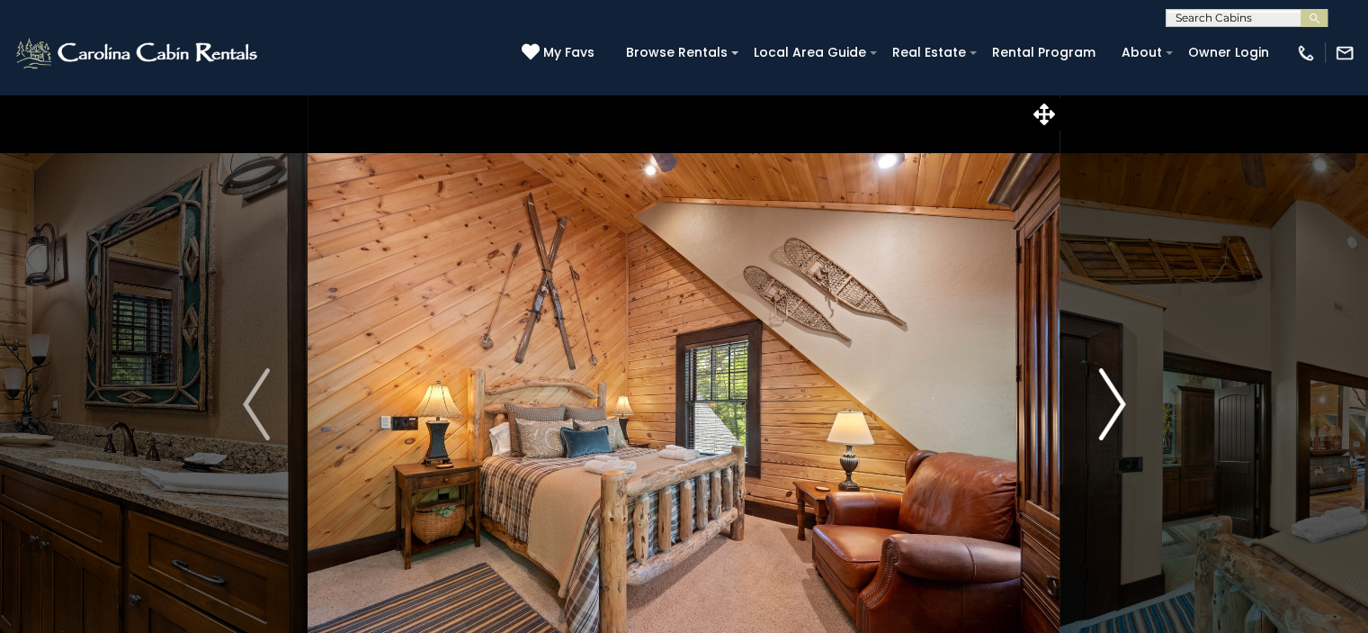
click at [1120, 404] on img "Next" at bounding box center [1112, 404] width 27 height 72
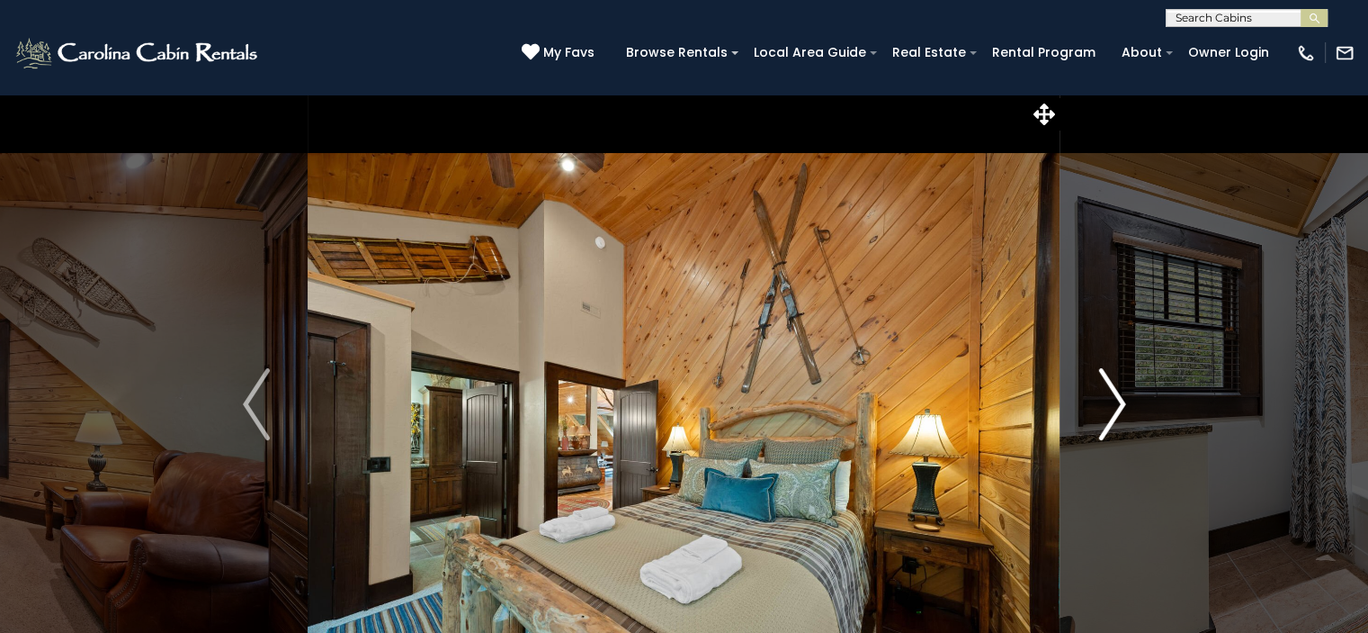
click at [1120, 404] on img "Next" at bounding box center [1112, 404] width 27 height 72
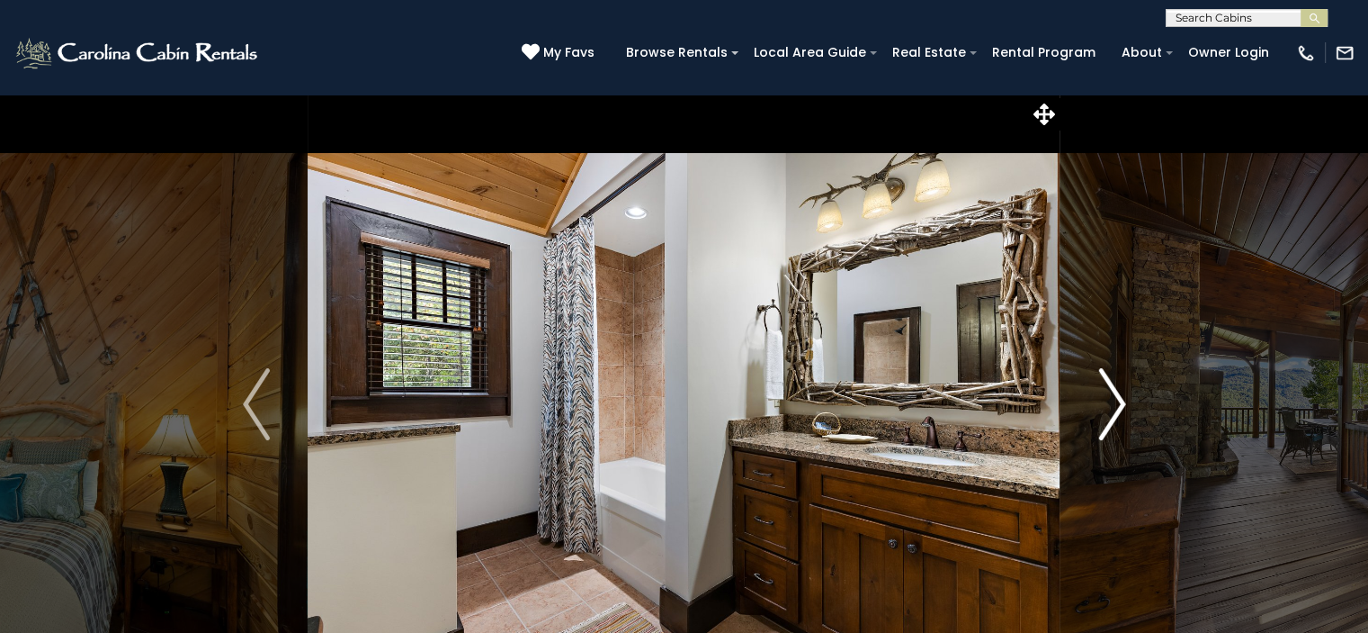
click at [1120, 404] on img "Next" at bounding box center [1112, 404] width 27 height 72
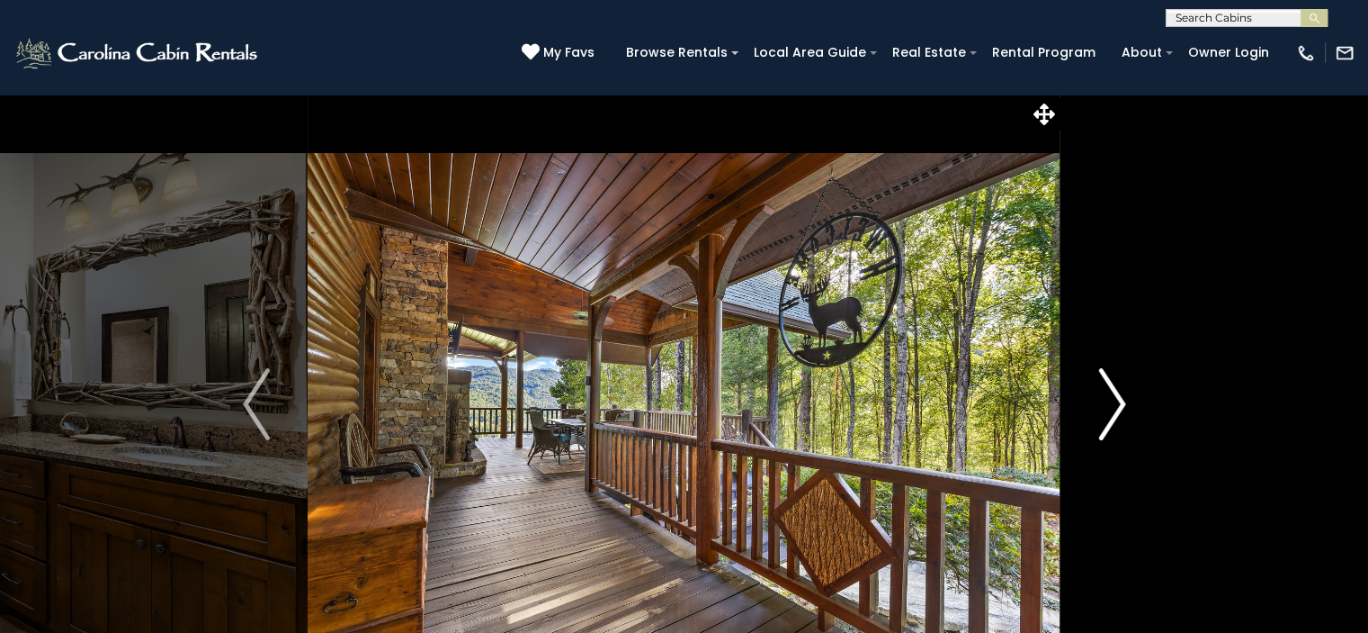
click at [1120, 404] on img "Next" at bounding box center [1112, 404] width 27 height 72
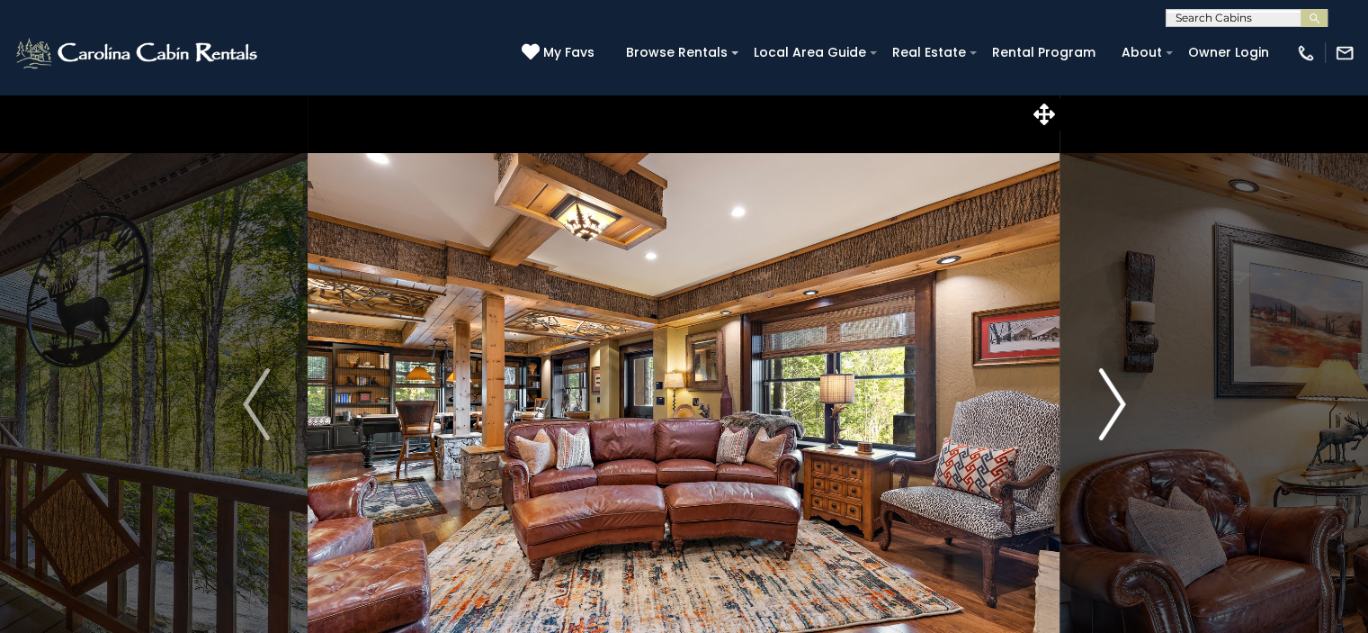
click at [1120, 404] on img "Next" at bounding box center [1112, 404] width 27 height 72
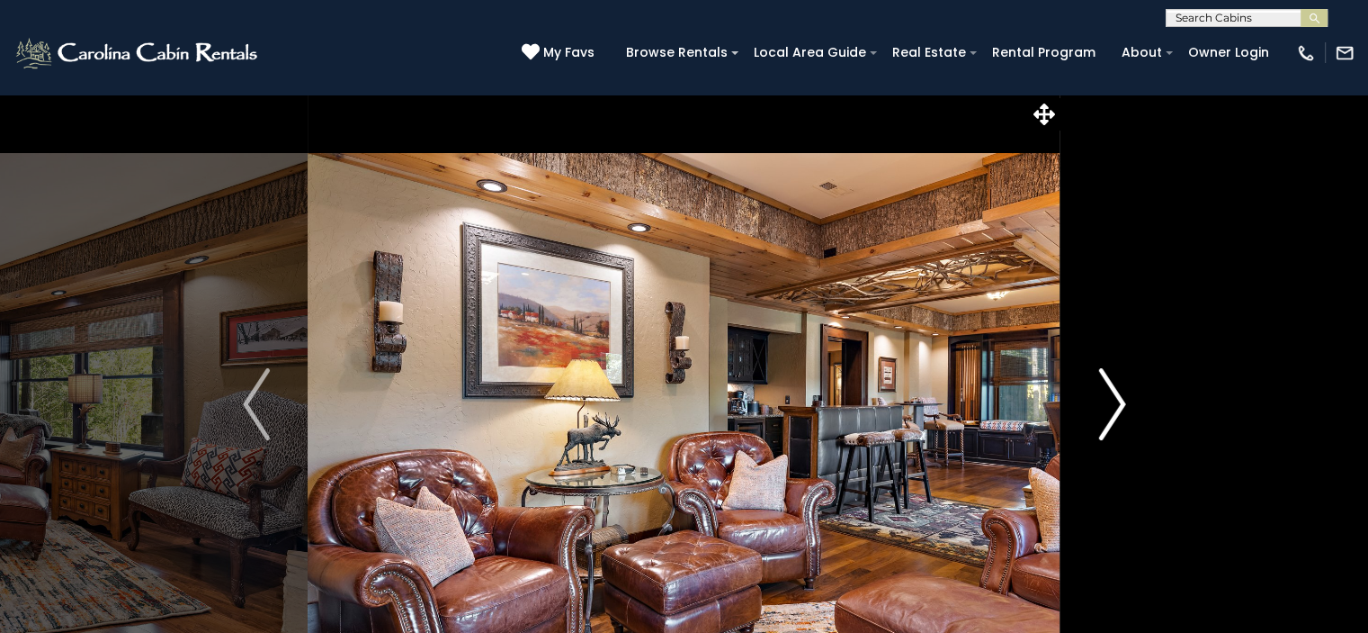
click at [1120, 404] on img "Next" at bounding box center [1112, 404] width 27 height 72
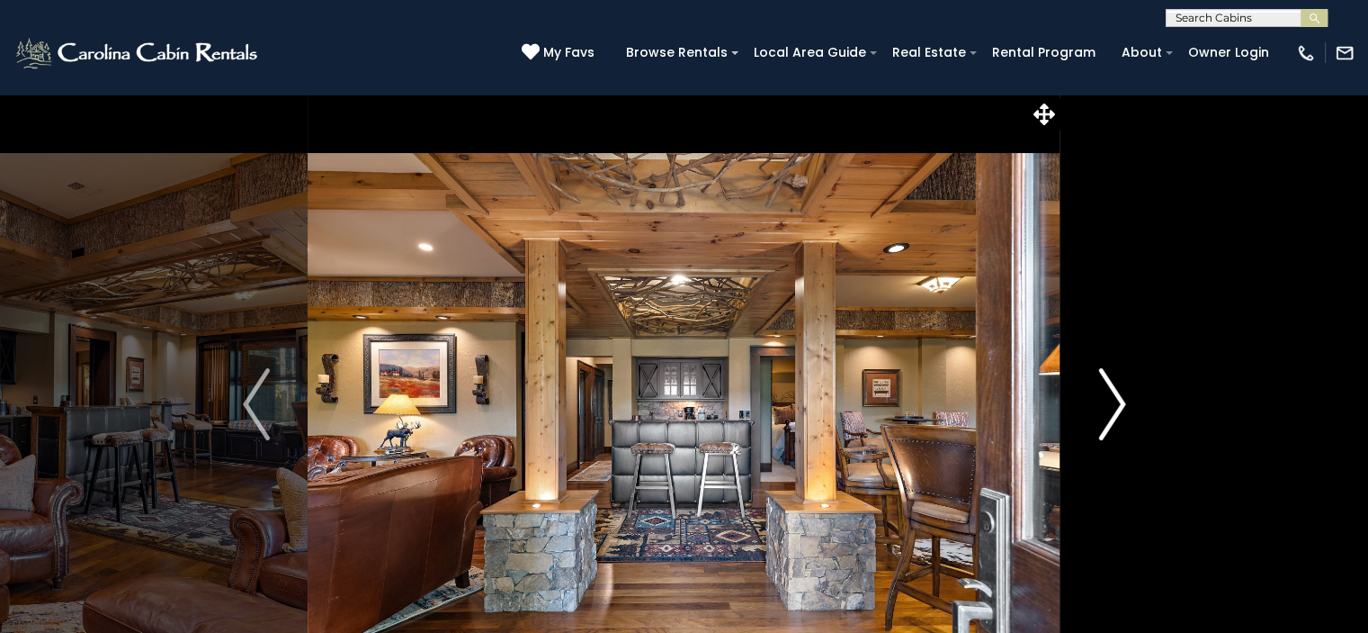
click at [1120, 404] on img "Next" at bounding box center [1112, 404] width 27 height 72
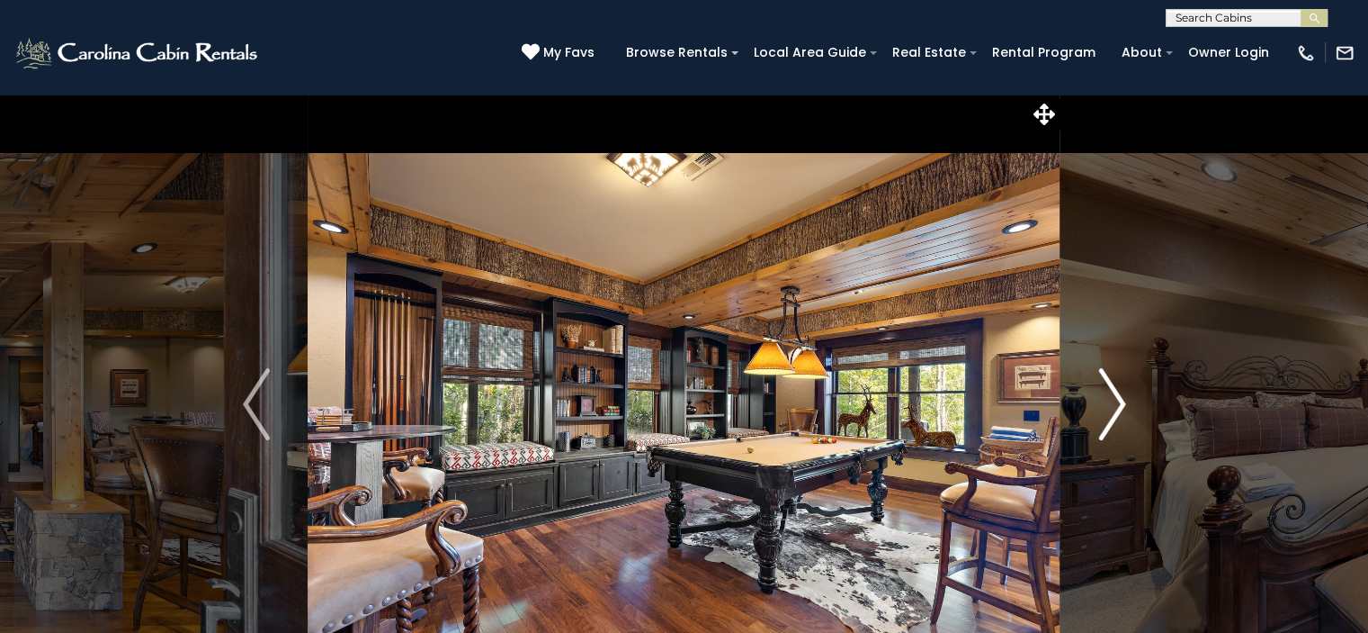
click at [1120, 404] on img "Next" at bounding box center [1112, 404] width 27 height 72
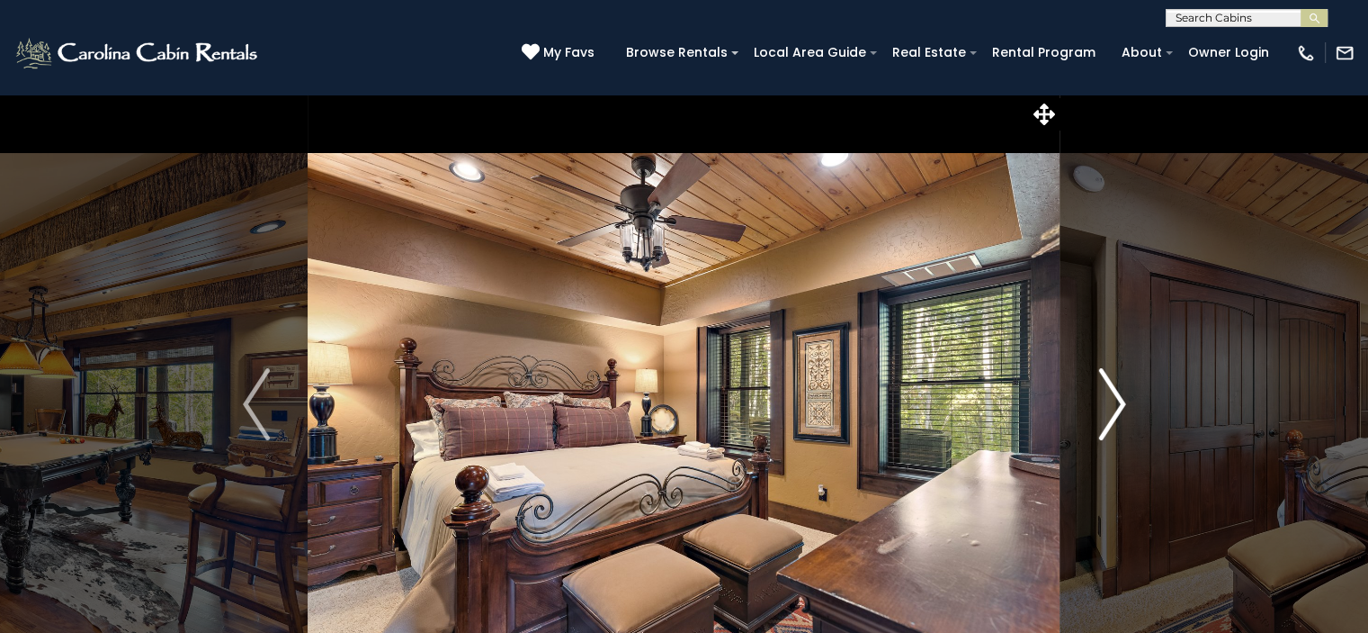
click at [1120, 404] on img "Next" at bounding box center [1112, 404] width 27 height 72
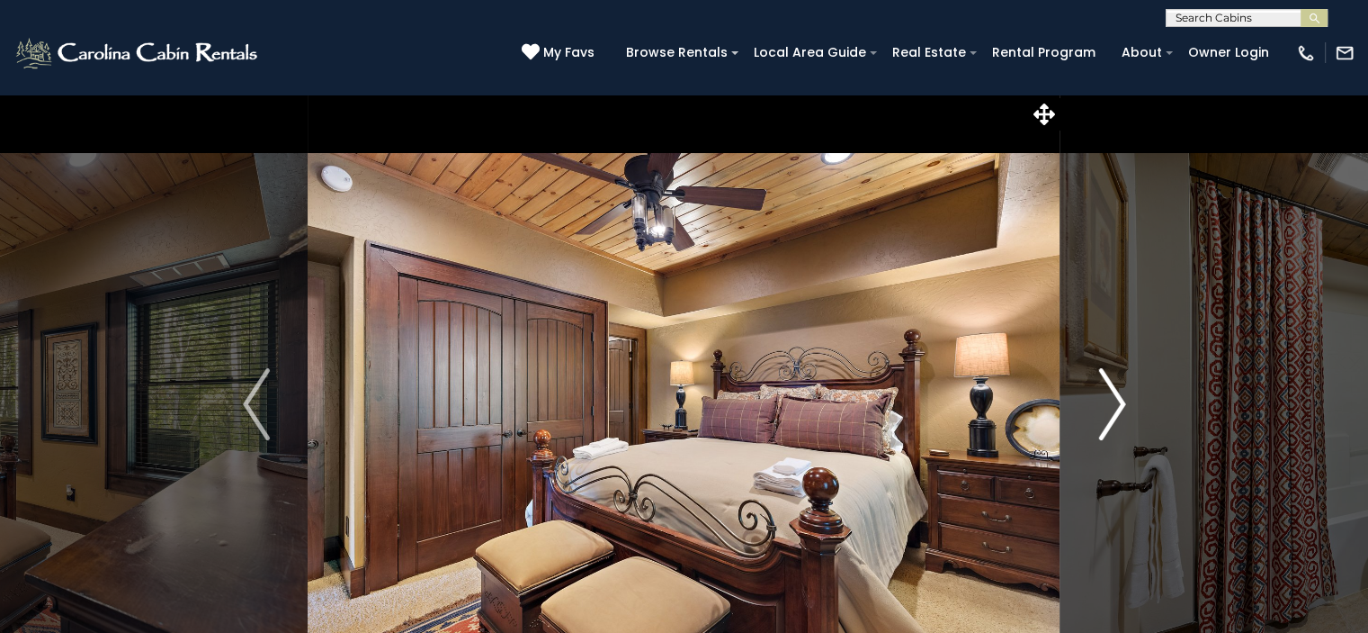
click at [1120, 404] on img "Next" at bounding box center [1112, 404] width 27 height 72
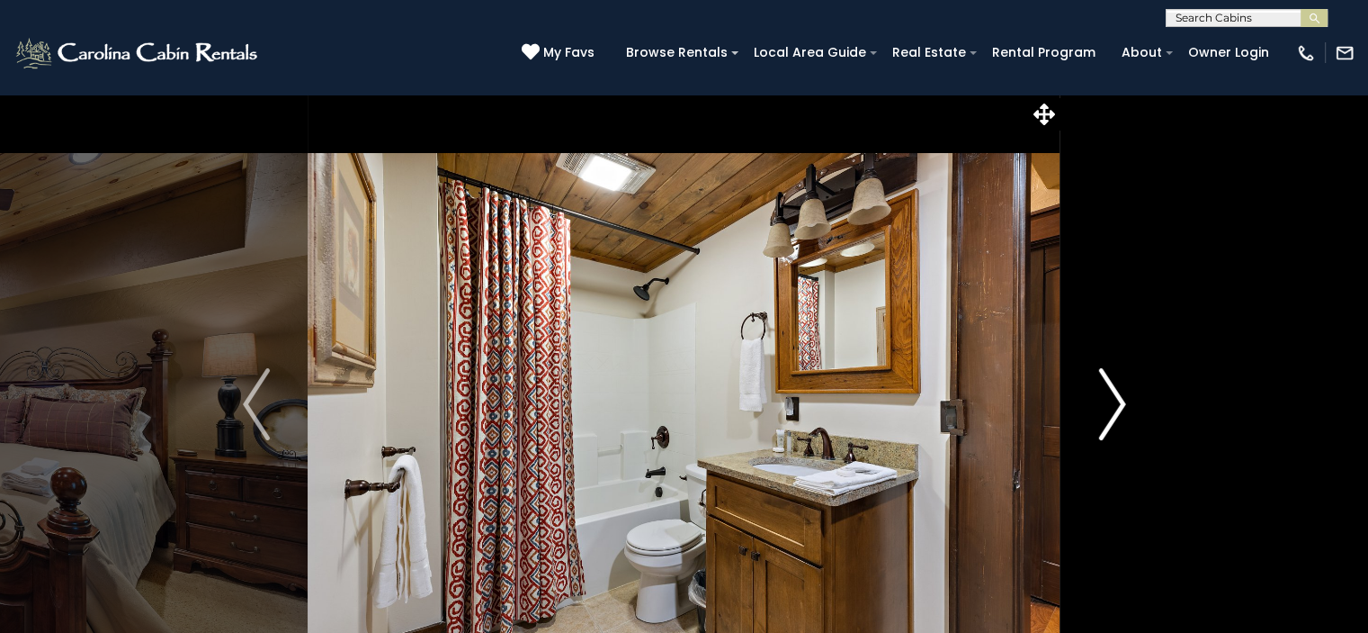
click at [1120, 404] on img "Next" at bounding box center [1112, 404] width 27 height 72
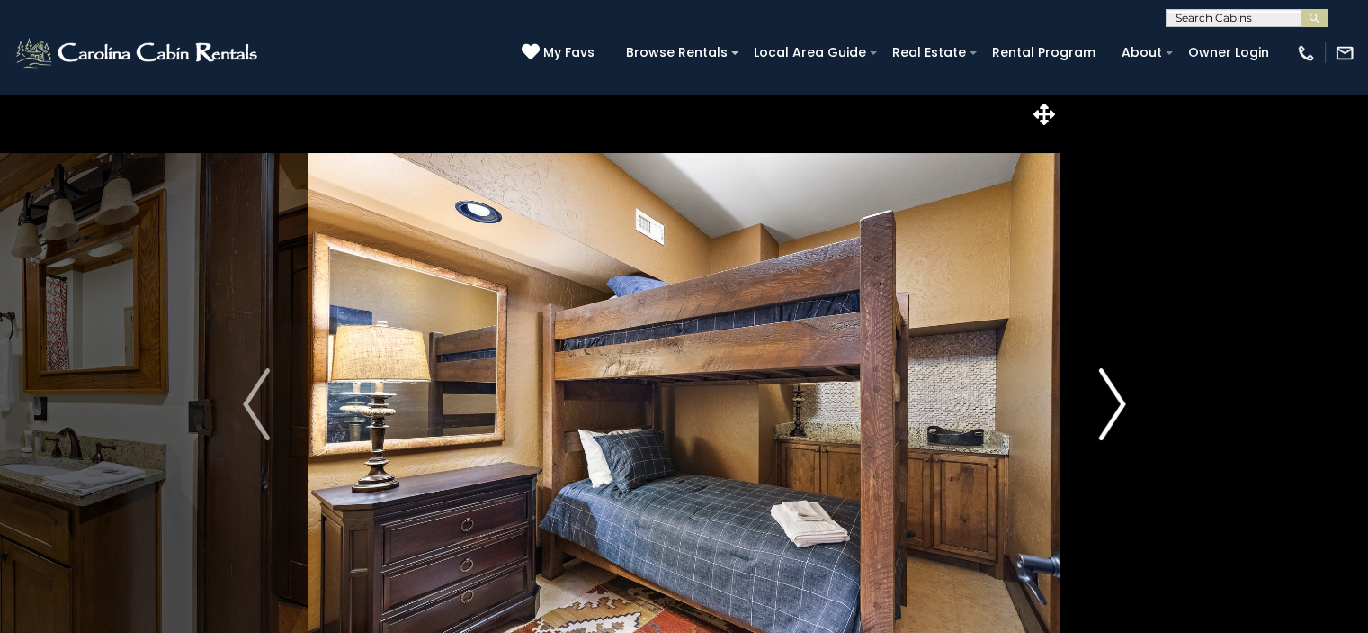
click at [1120, 404] on img "Next" at bounding box center [1112, 404] width 27 height 72
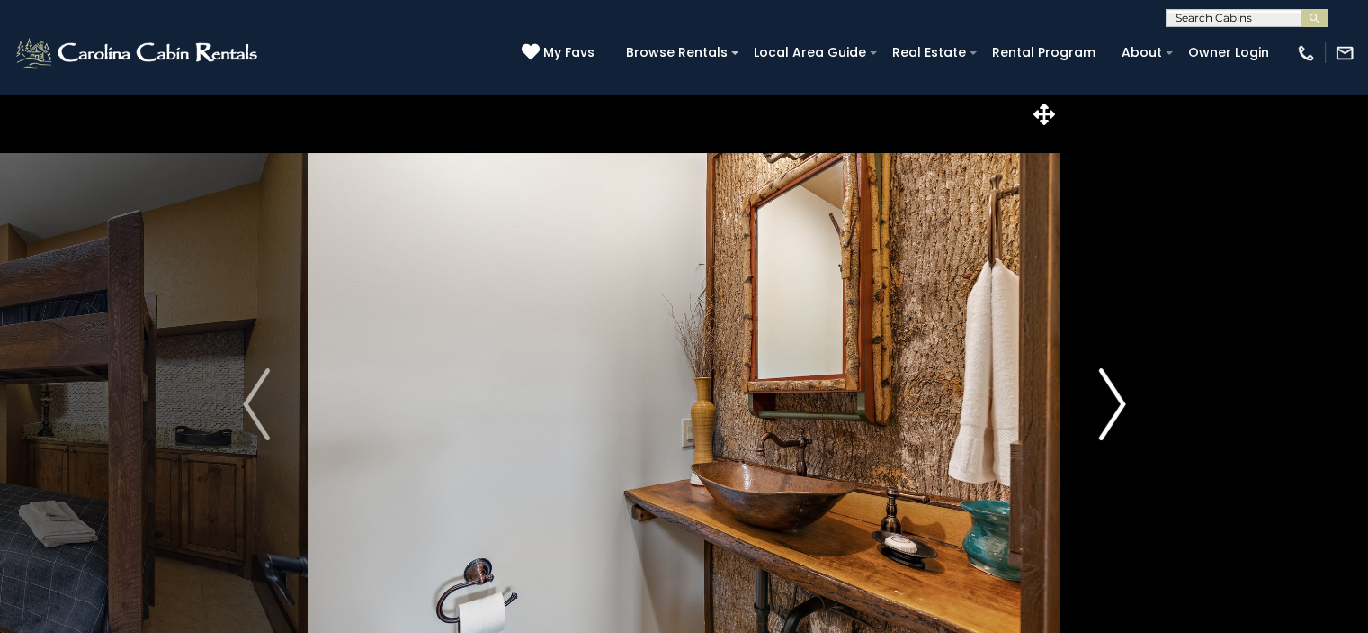
click at [1120, 404] on img "Next" at bounding box center [1112, 404] width 27 height 72
